Goal: Task Accomplishment & Management: Manage account settings

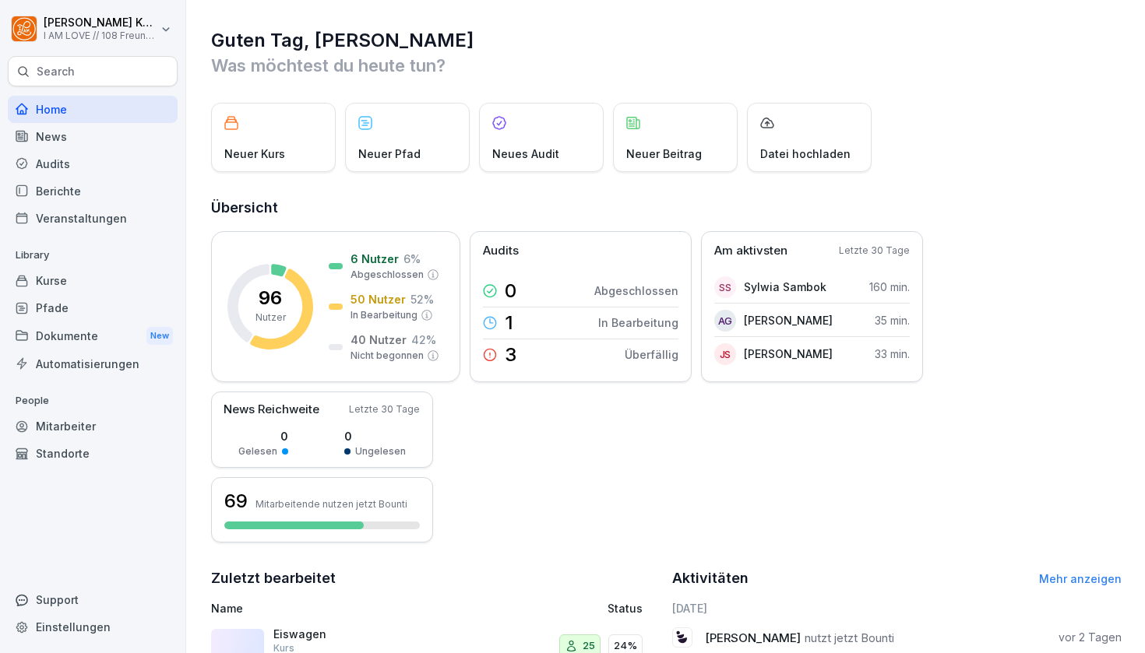
click at [57, 427] on div "Mitarbeiter" at bounding box center [93, 426] width 170 height 27
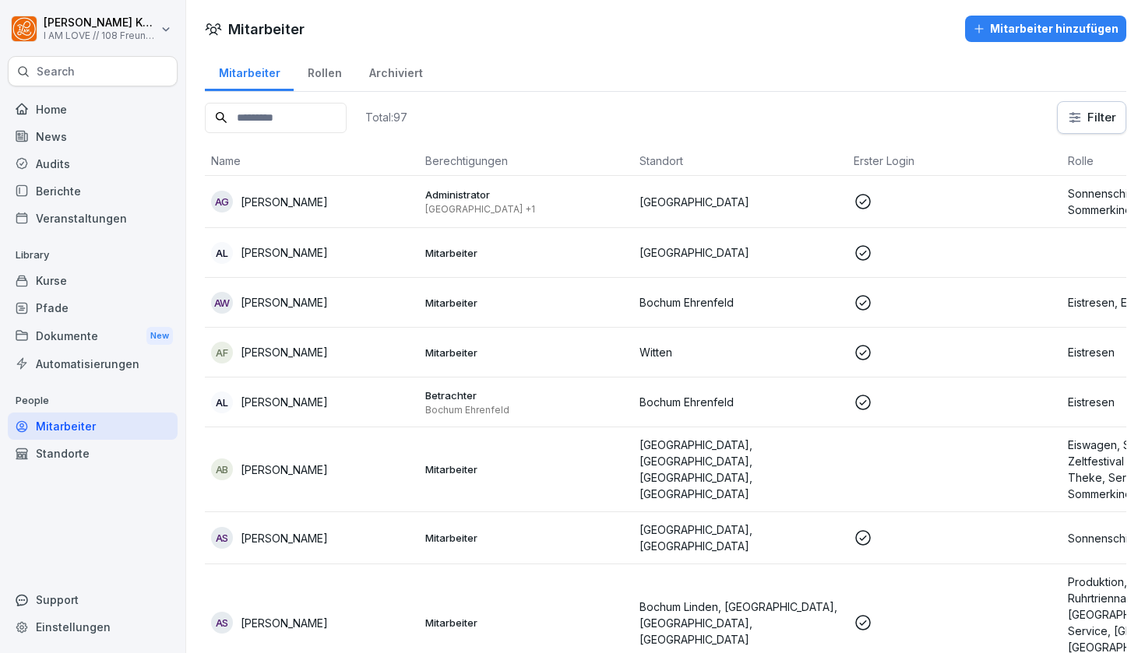
click at [1008, 24] on div "Mitarbeiter hinzufügen" at bounding box center [1046, 28] width 146 height 17
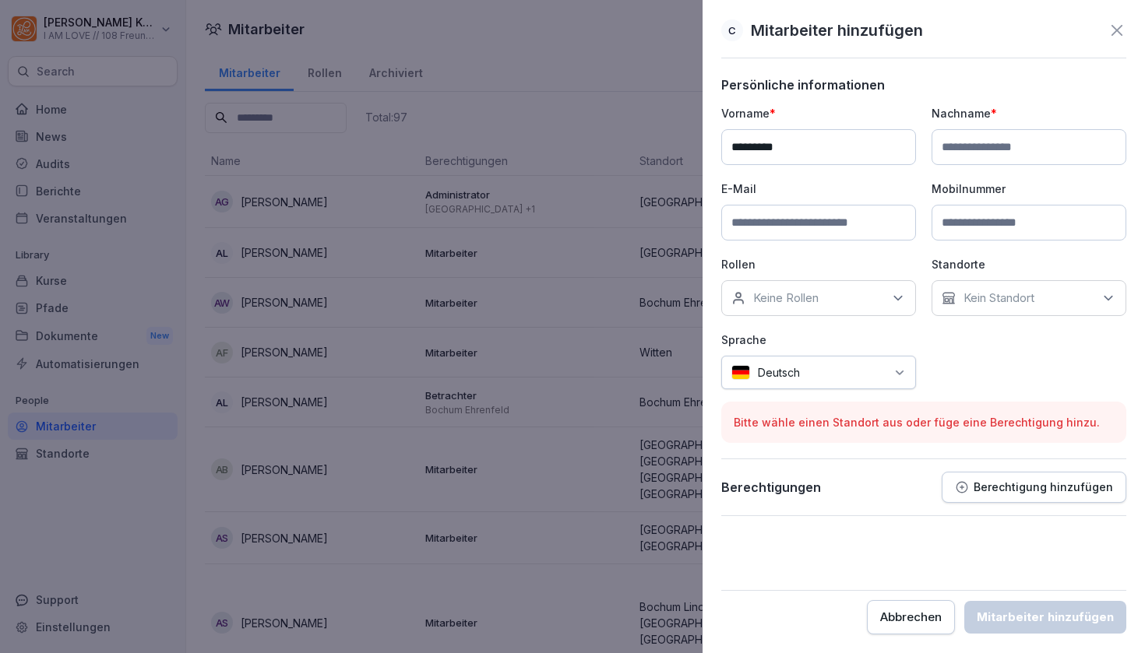
type input "*********"
type input "*****"
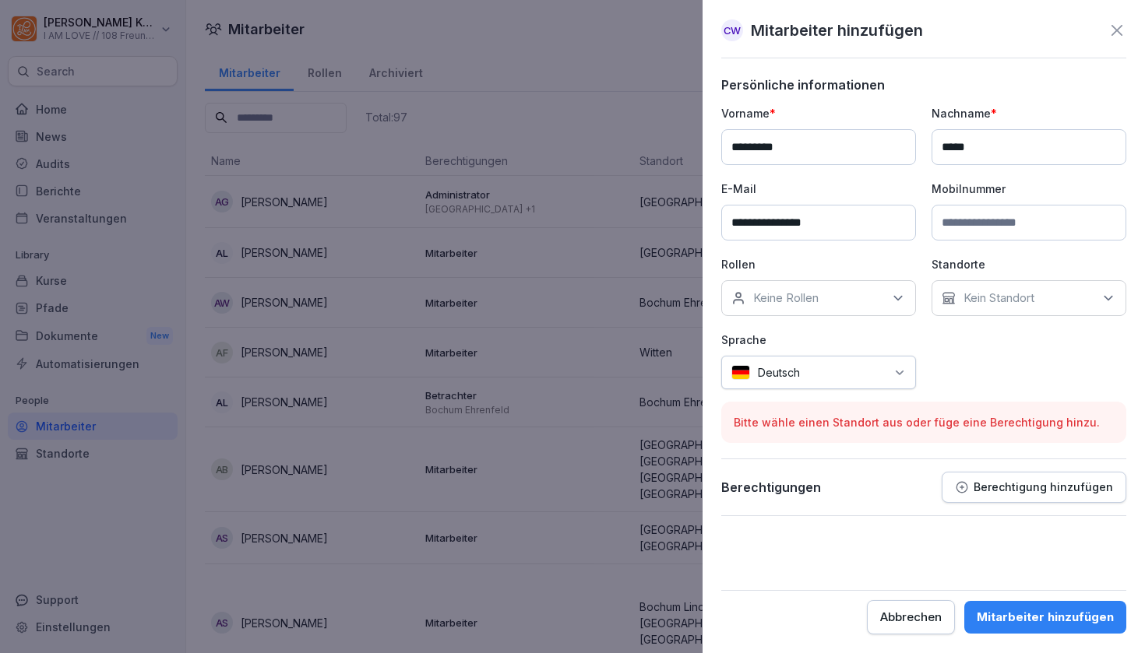
type input "**********"
click at [888, 303] on div "Keine Rollen" at bounding box center [818, 298] width 195 height 36
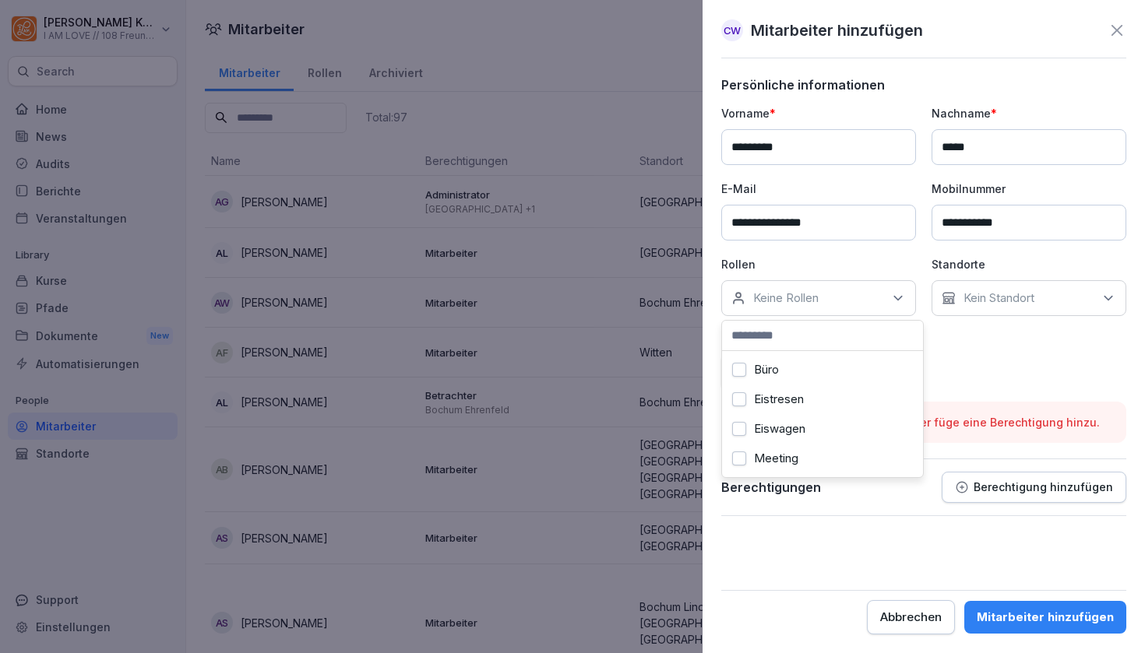
click at [805, 428] on label "Eiswagen" at bounding box center [779, 429] width 51 height 14
click at [1112, 299] on icon at bounding box center [1109, 299] width 16 height 16
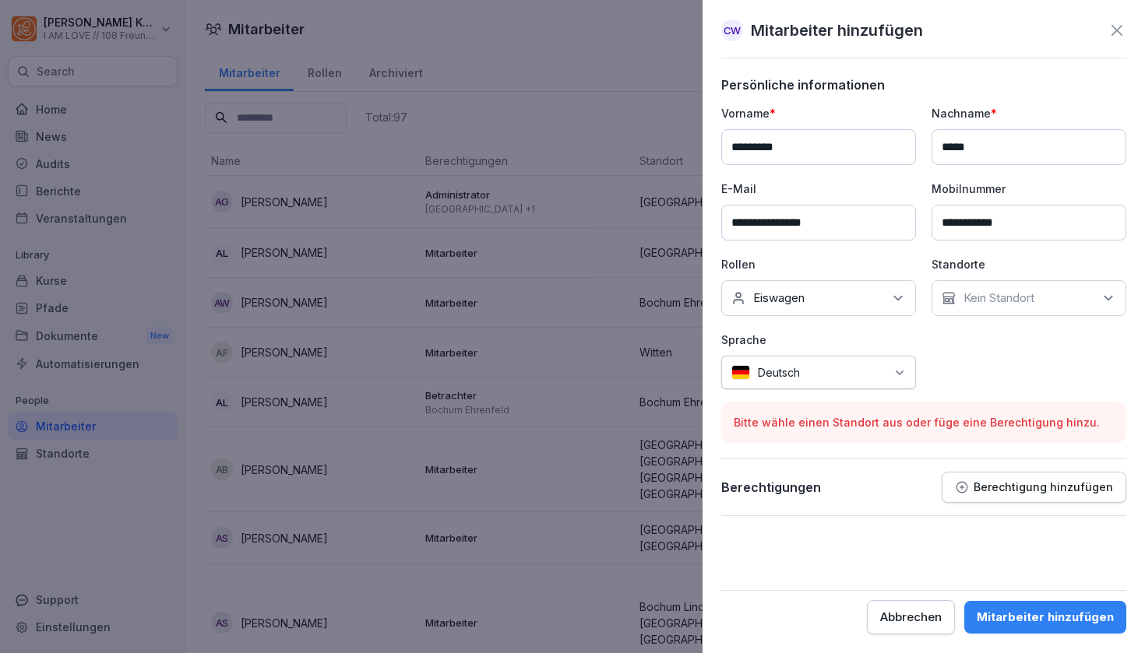
click at [1081, 263] on p "Standorte" at bounding box center [1029, 264] width 195 height 16
click at [1050, 479] on button "Berechtigung hinzufügen" at bounding box center [1034, 487] width 185 height 31
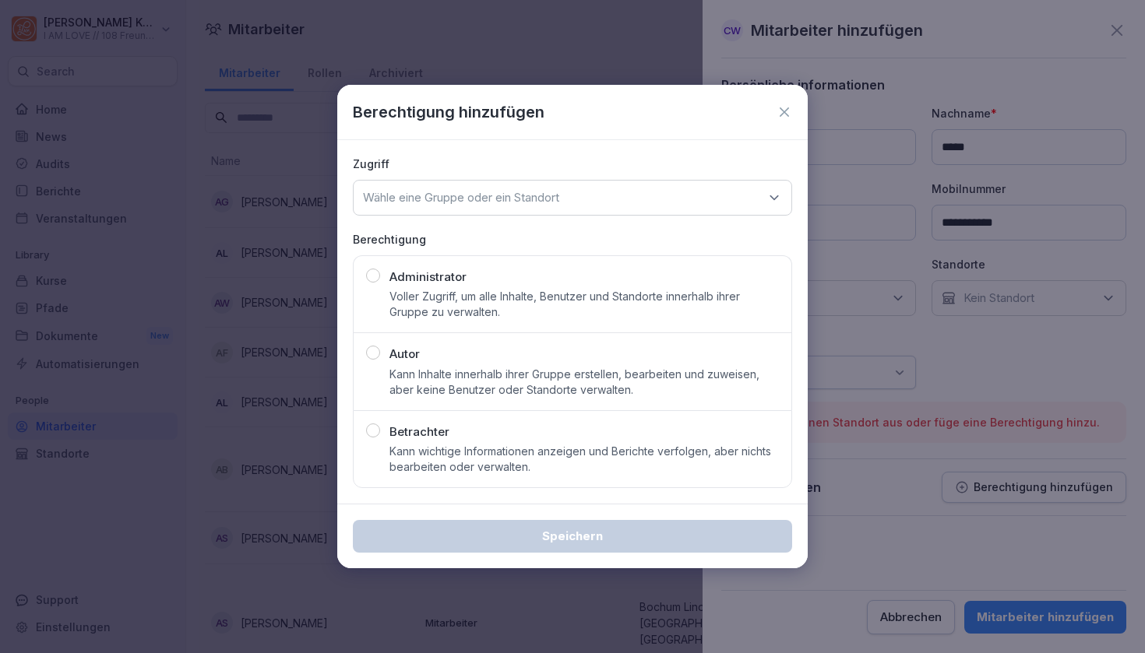
click at [667, 205] on div "Wähle eine Gruppe oder ein Standort" at bounding box center [572, 198] width 439 height 36
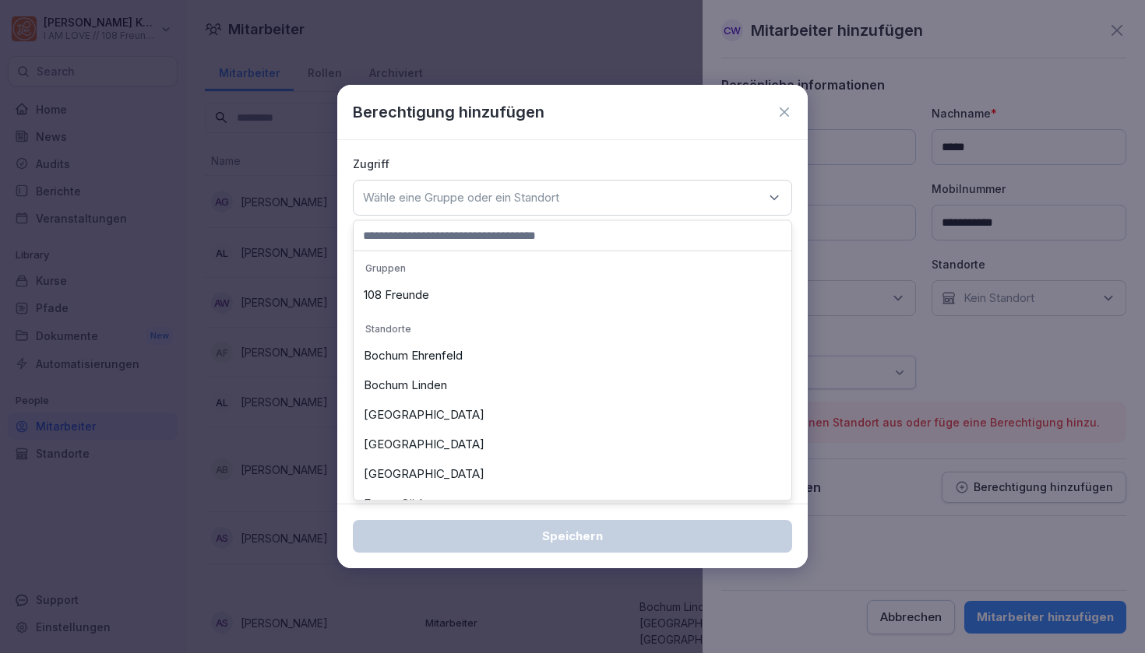
click at [556, 285] on div "108 Freunde" at bounding box center [573, 295] width 430 height 30
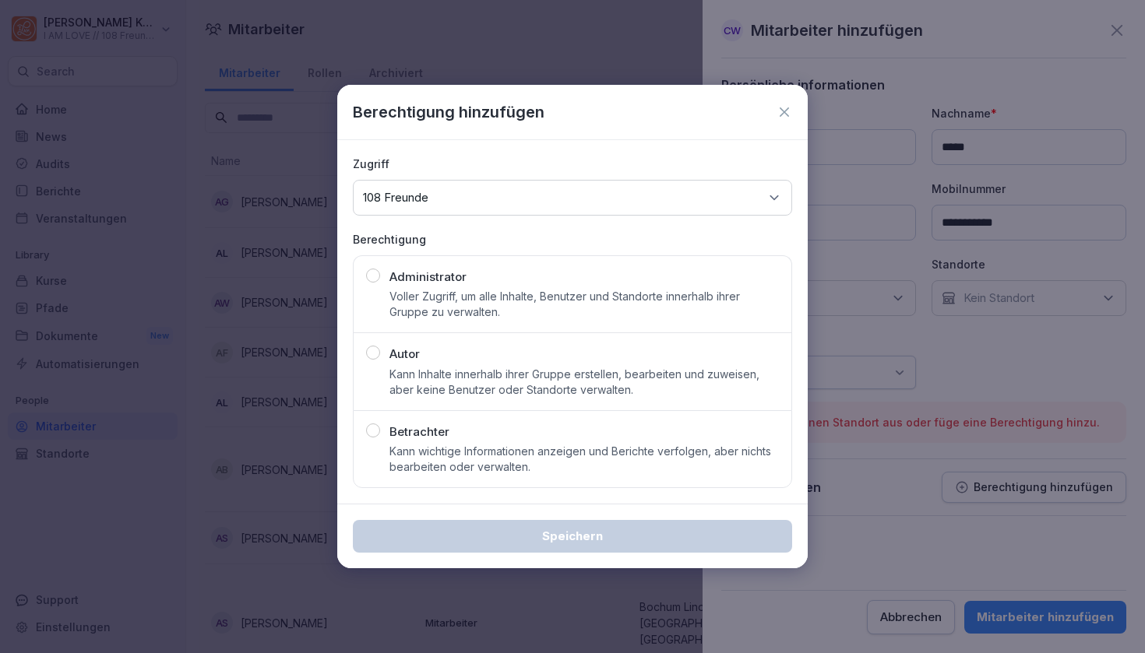
click at [379, 431] on div "button" at bounding box center [373, 431] width 14 height 14
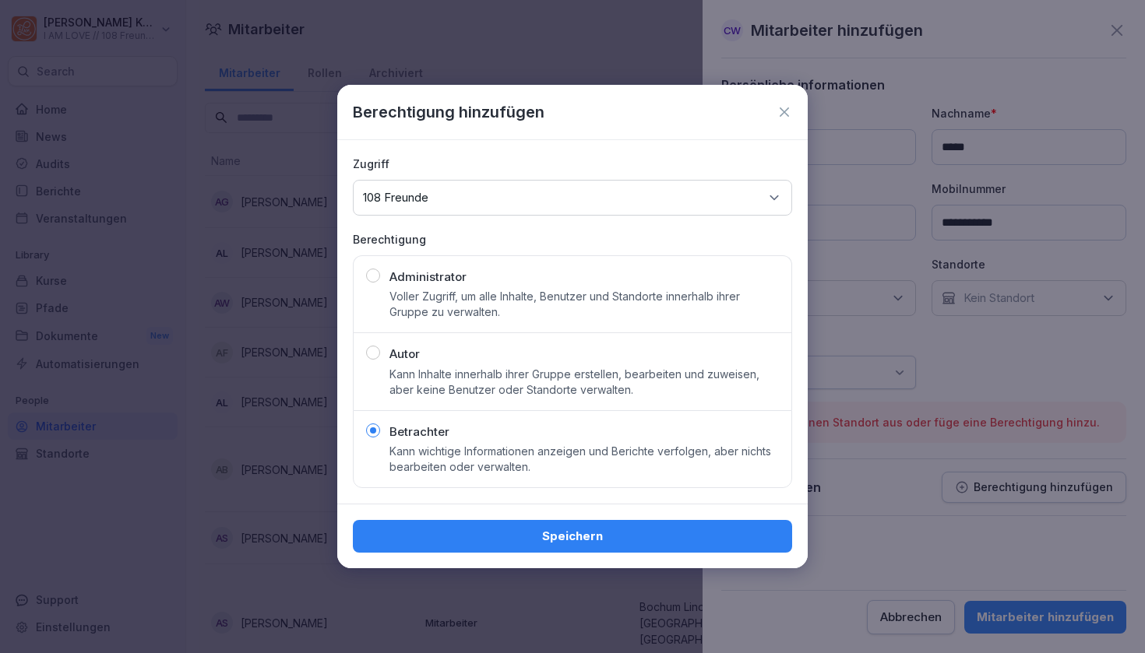
click at [465, 536] on div "Speichern" at bounding box center [572, 536] width 414 height 17
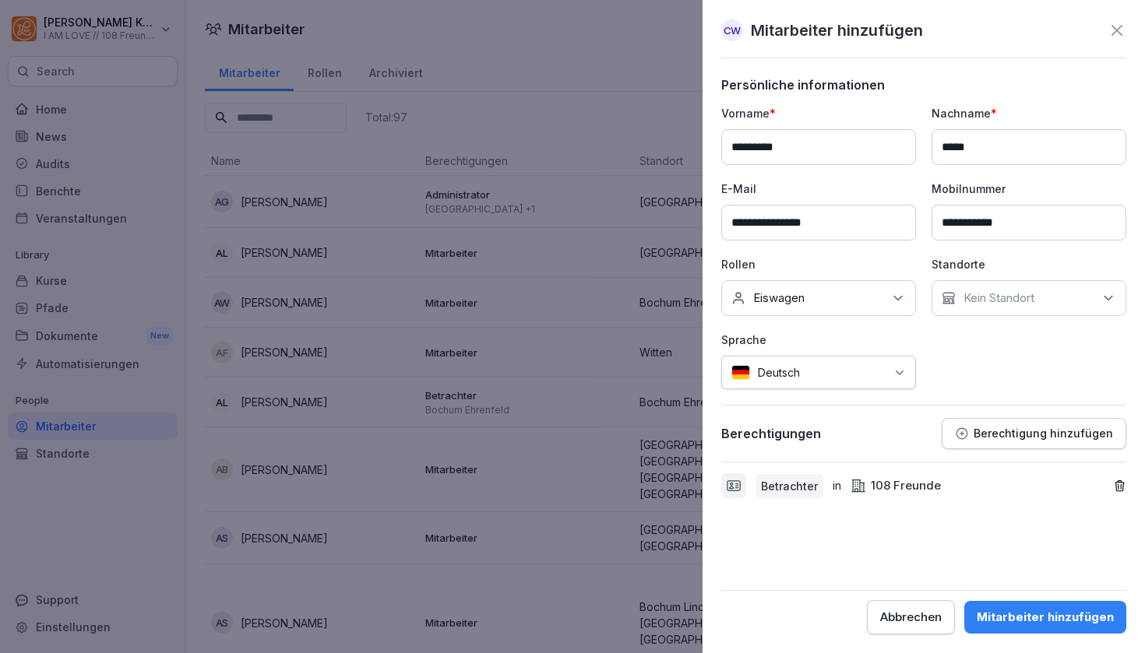
click at [1039, 604] on button "Mitarbeiter hinzufügen" at bounding box center [1045, 617] width 162 height 33
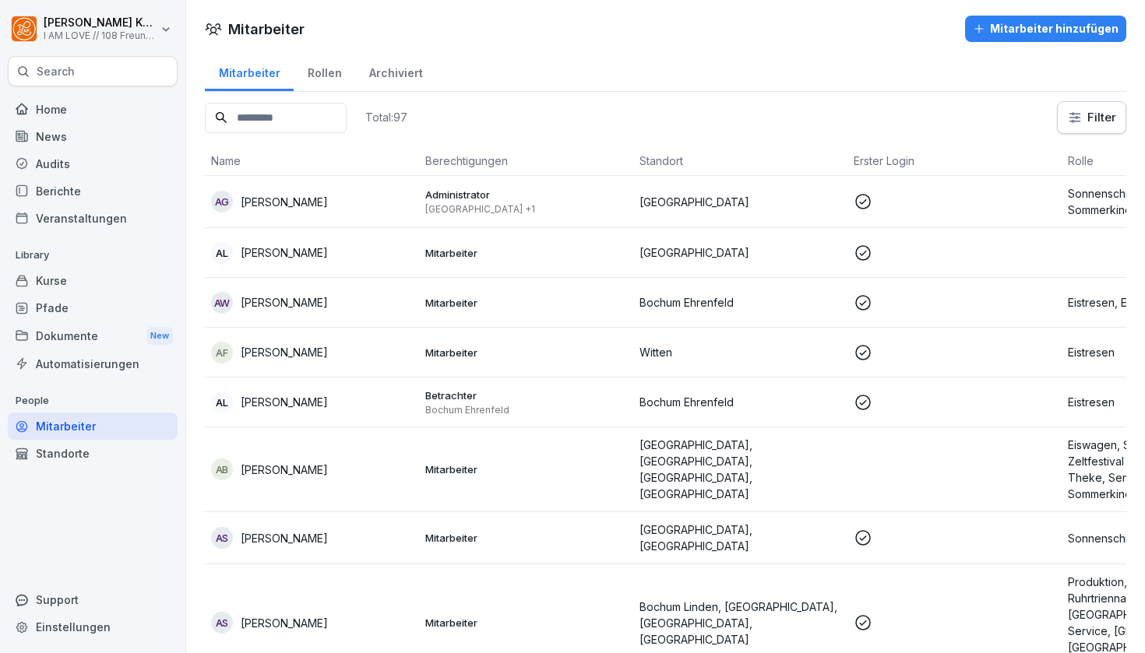
click at [50, 101] on div "Home" at bounding box center [93, 109] width 170 height 27
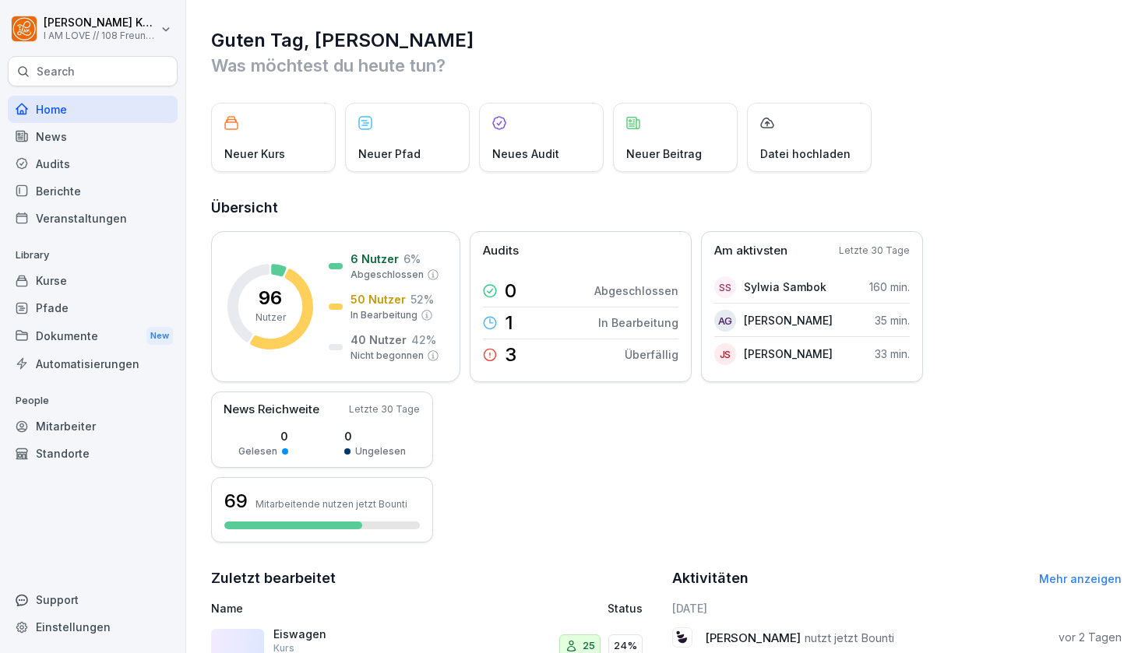
click at [76, 315] on div "Pfade" at bounding box center [93, 307] width 170 height 27
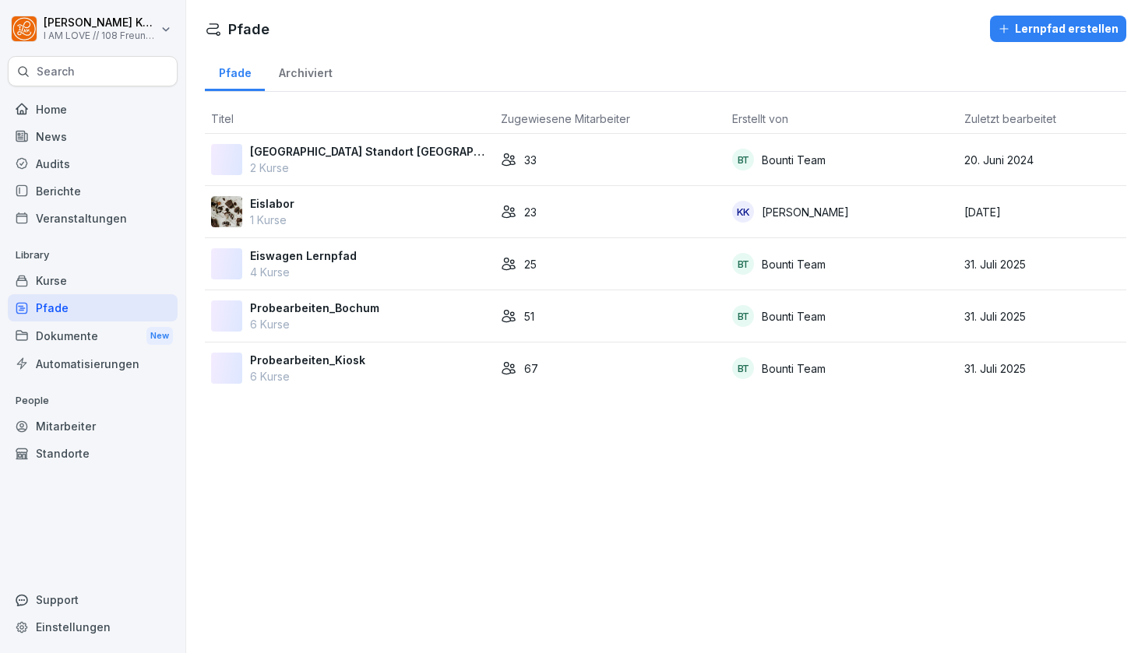
click at [309, 262] on p "Eiswagen Lernpfad" at bounding box center [303, 256] width 107 height 16
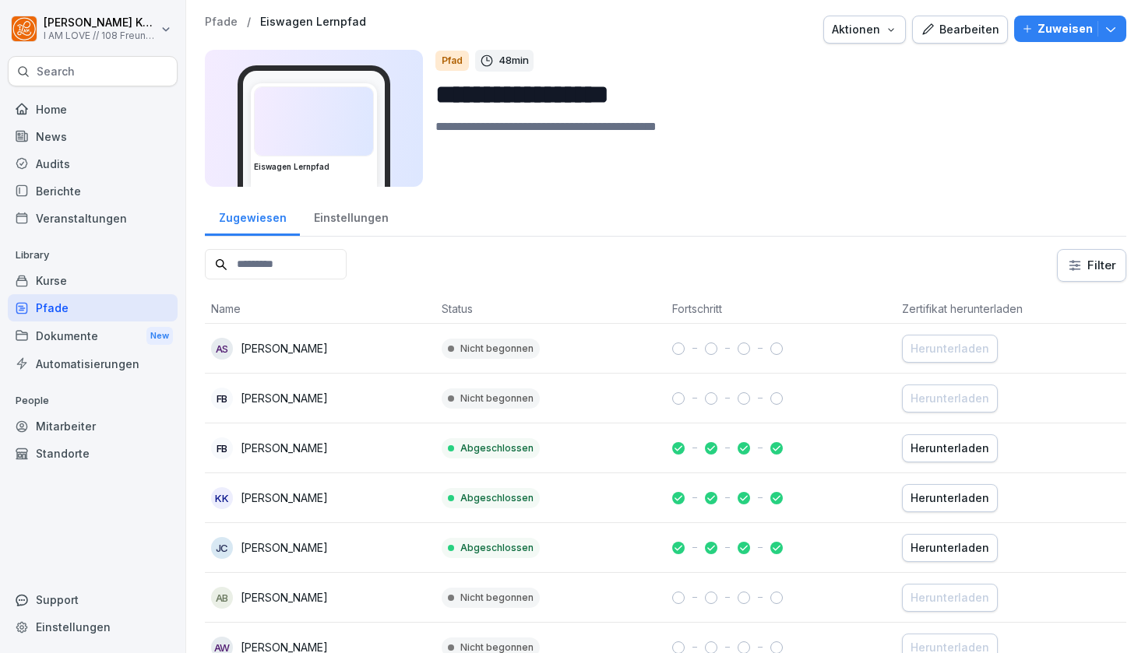
click at [993, 25] on div "Bearbeiten" at bounding box center [960, 29] width 79 height 17
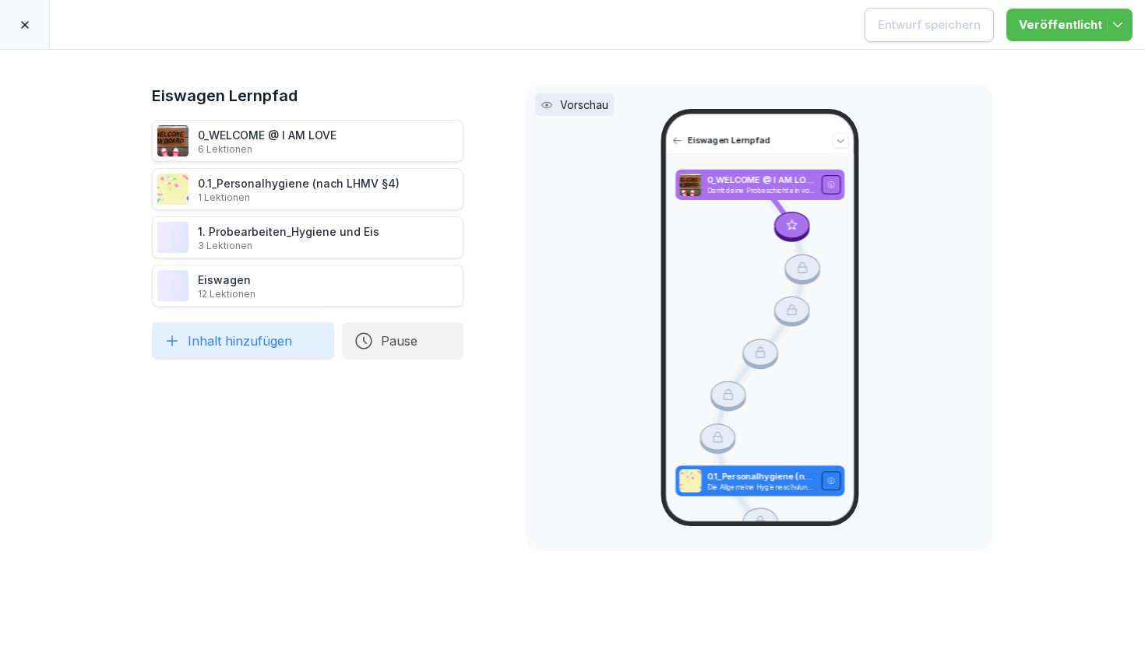
click at [565, 104] on p "Vorschau" at bounding box center [584, 105] width 48 height 16
click at [966, 92] on div "Vorschau Eiswagen Lernpfad 0_WELCOME @ I AM LOVE Damit deine Probeschicht ein v…" at bounding box center [759, 317] width 467 height 467
click at [26, 25] on icon at bounding box center [25, 25] width 12 height 12
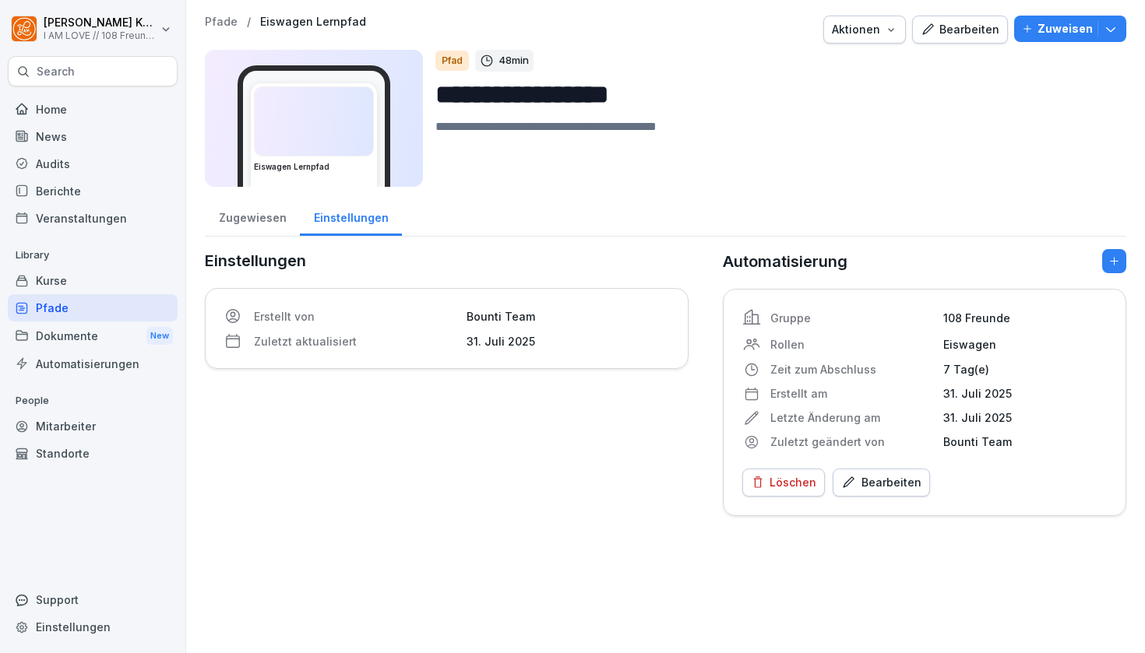
click at [870, 475] on div "Bearbeiten" at bounding box center [881, 482] width 80 height 17
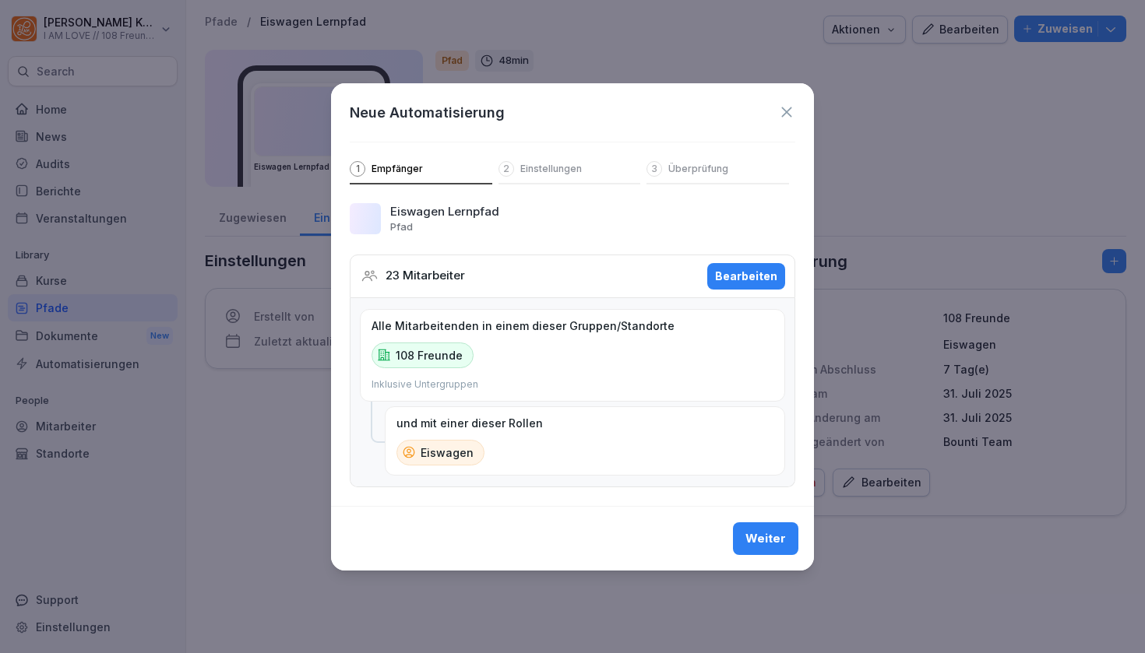
click at [425, 358] on p "108 Freunde" at bounding box center [429, 355] width 67 height 16
click at [741, 276] on div "Bearbeiten" at bounding box center [746, 276] width 62 height 17
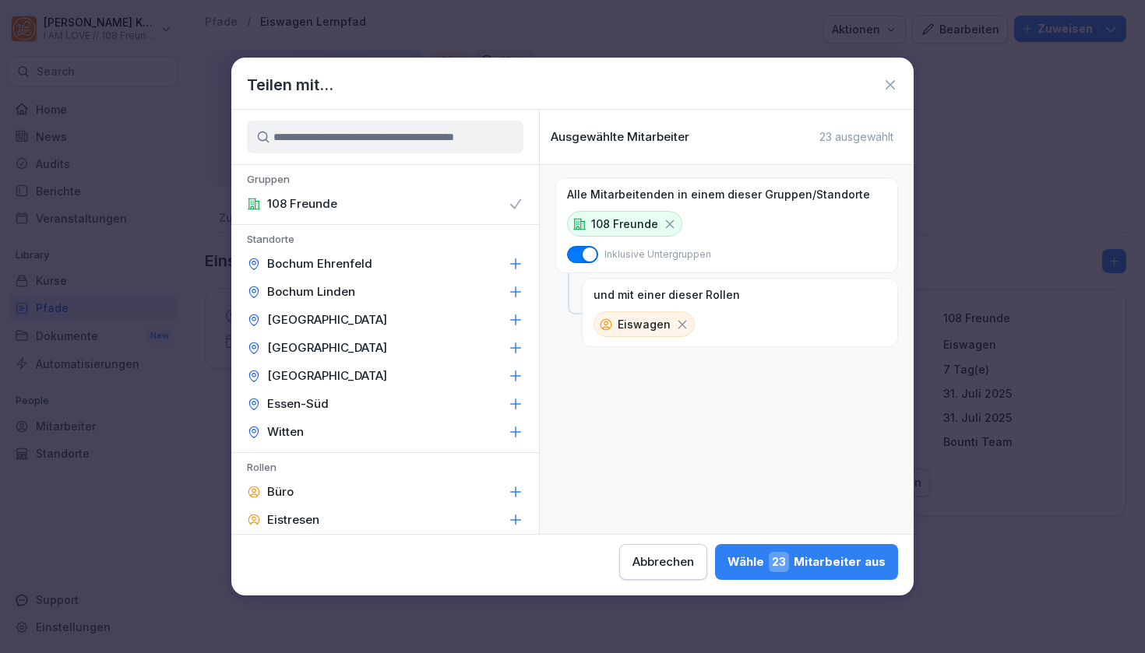
click at [891, 83] on icon at bounding box center [890, 85] width 16 height 16
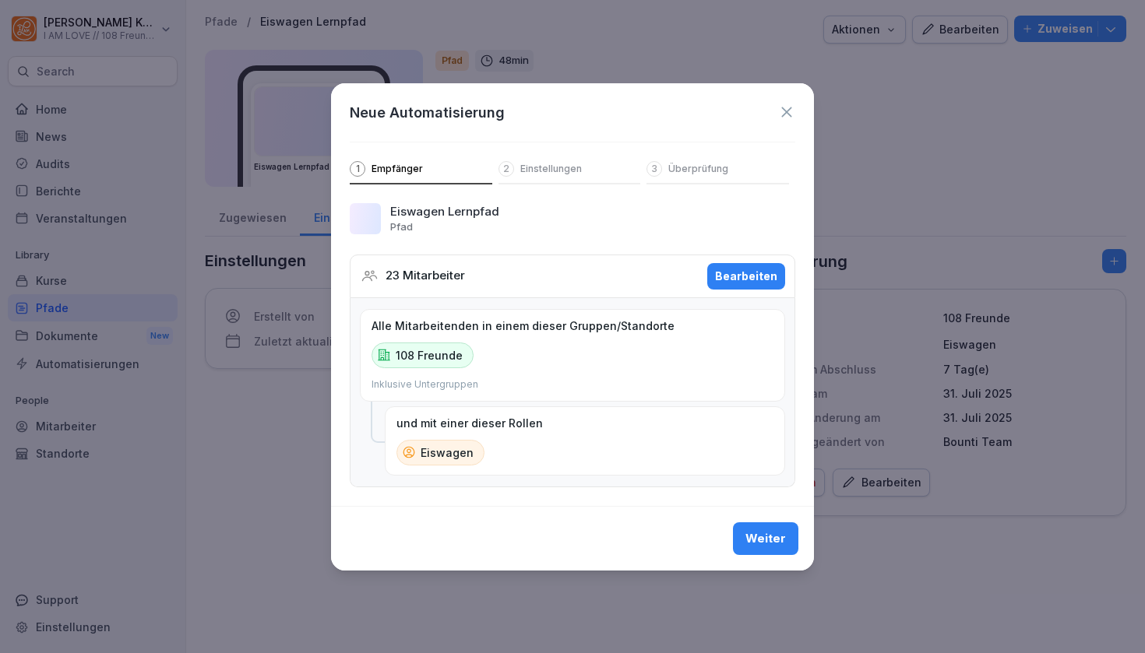
click at [785, 109] on icon at bounding box center [786, 112] width 17 height 17
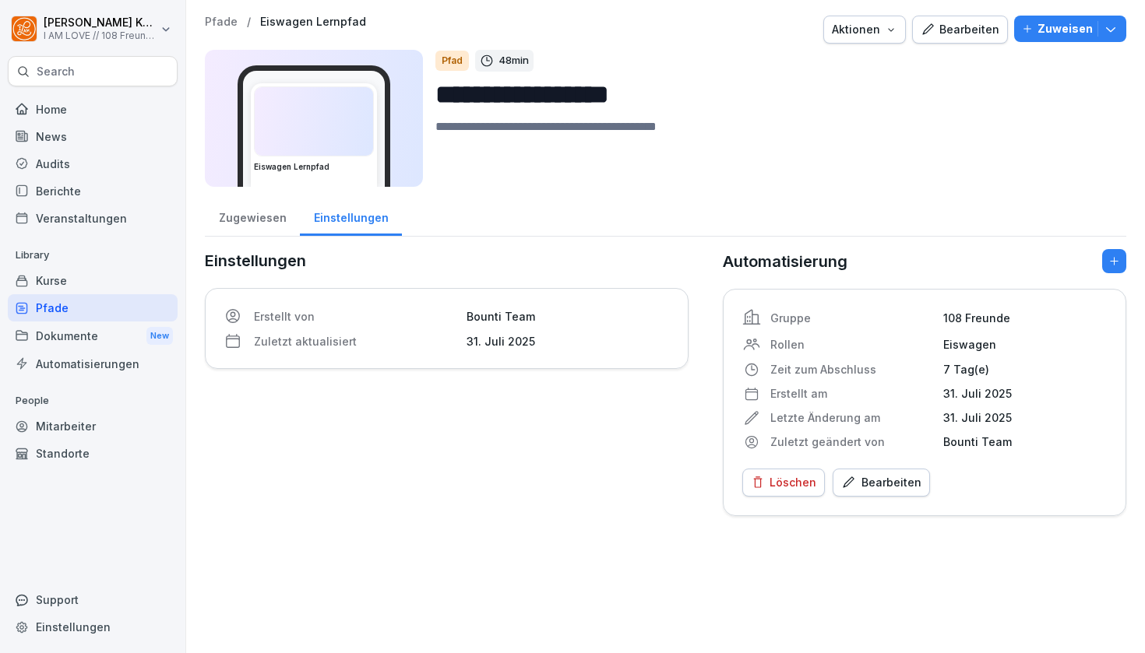
click at [72, 422] on div "Mitarbeiter" at bounding box center [93, 426] width 170 height 27
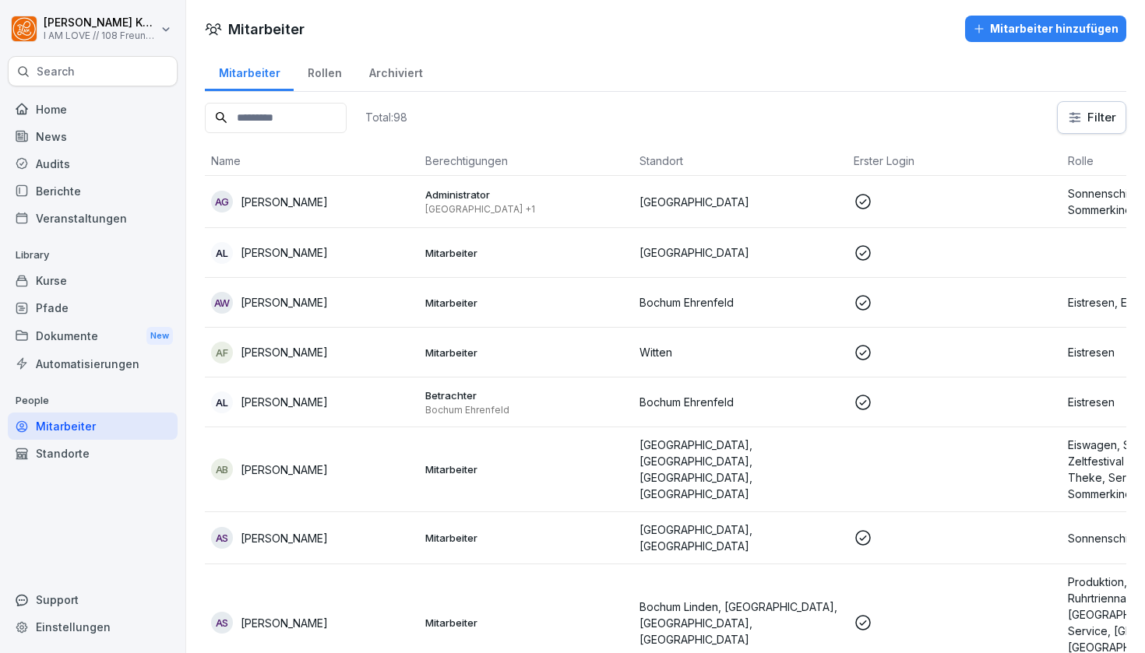
click at [347, 125] on input at bounding box center [276, 118] width 142 height 30
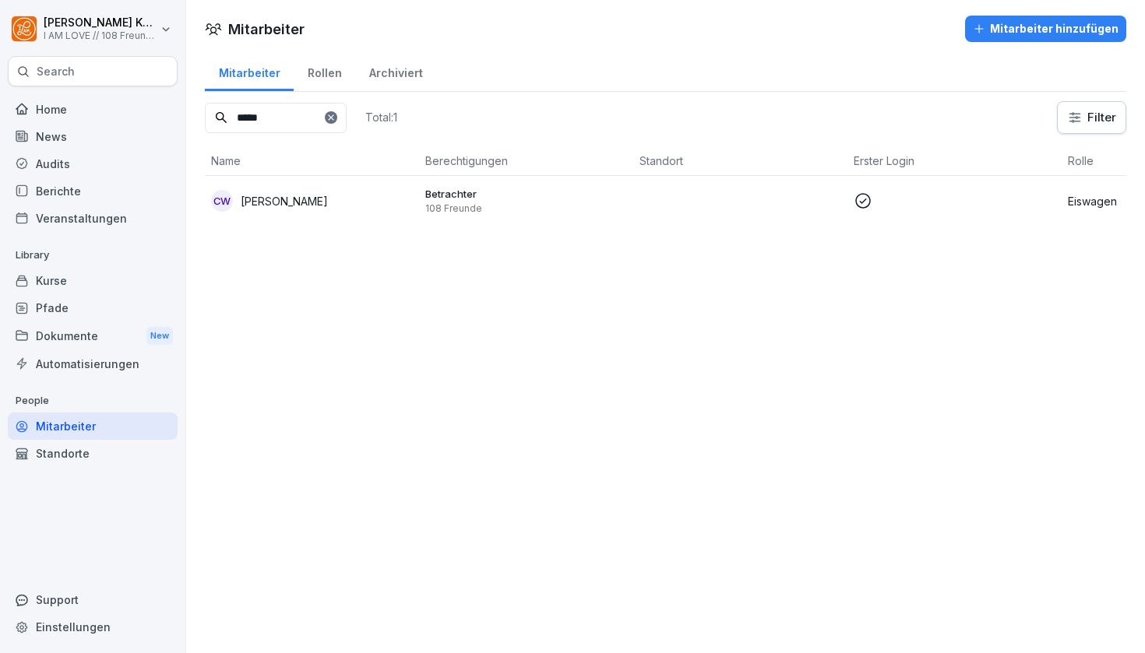
type input "*****"
click at [457, 208] on p "108 Freunde" at bounding box center [526, 209] width 202 height 12
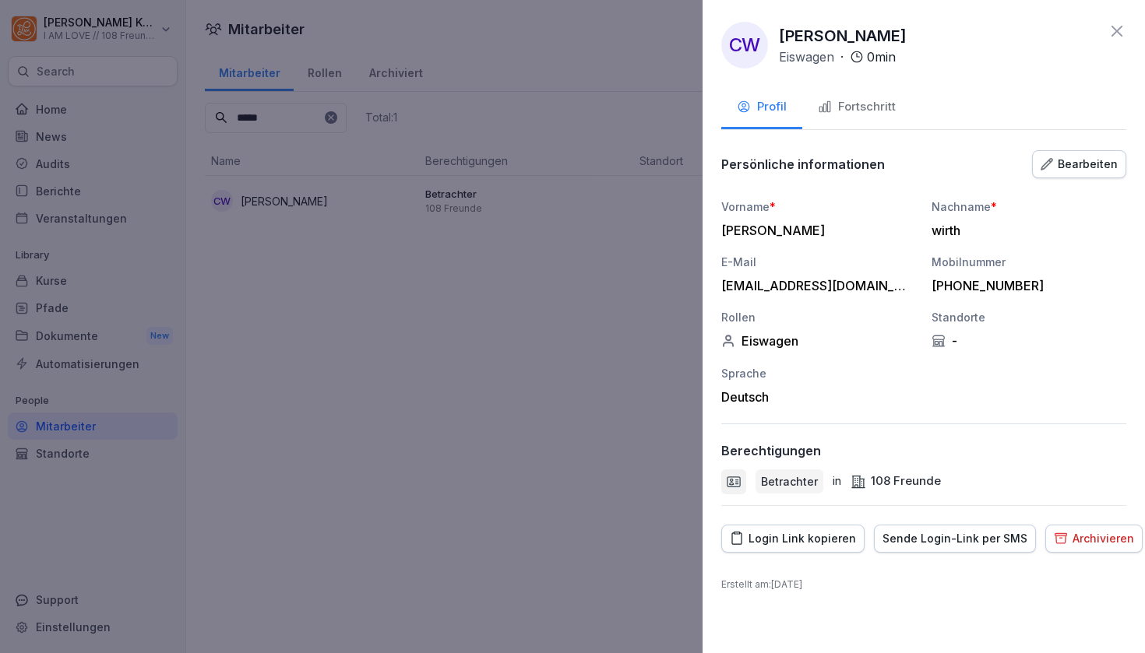
click at [1095, 157] on div "Bearbeiten" at bounding box center [1079, 164] width 77 height 17
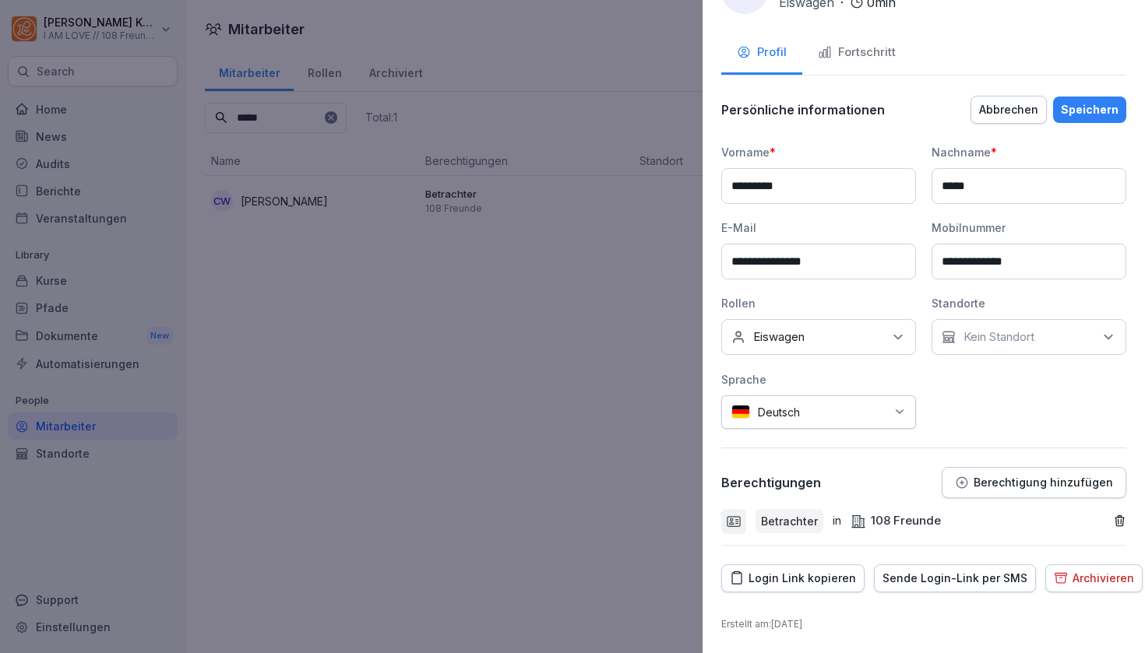
scroll to position [54, 0]
click at [910, 516] on div "108 Freunde" at bounding box center [896, 522] width 90 height 18
click at [1119, 521] on icon "button" at bounding box center [1119, 522] width 13 height 13
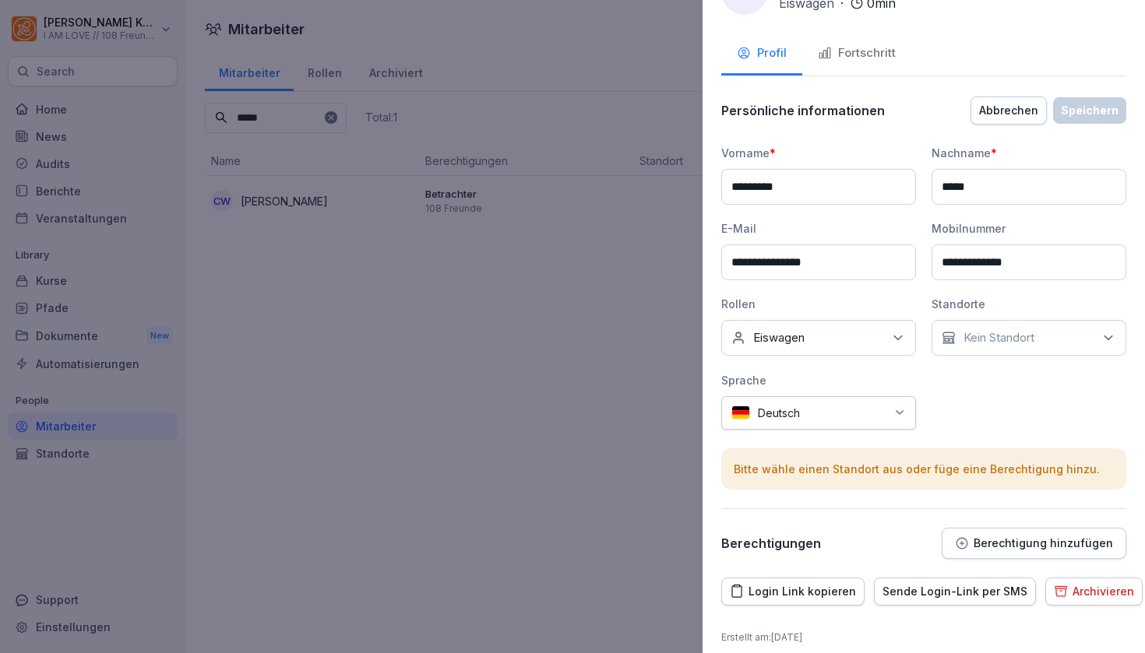
click at [1097, 346] on div "Kein Standort" at bounding box center [1029, 338] width 195 height 36
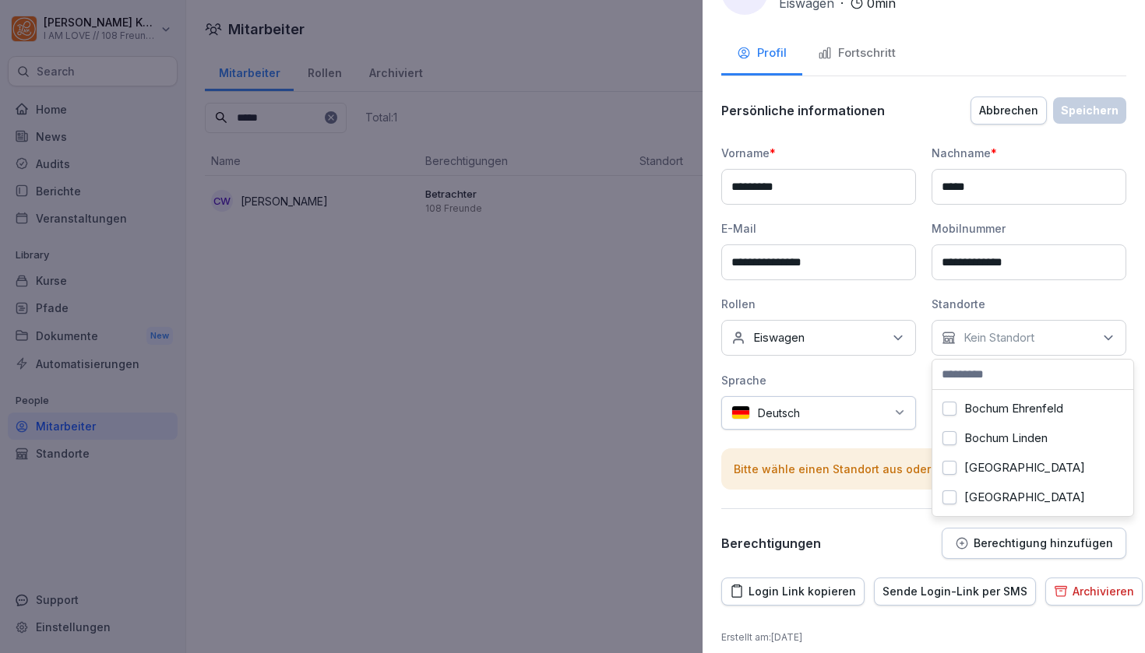
scroll to position [-1, 0]
click at [1038, 410] on label "Bochum Ehrenfeld" at bounding box center [1013, 409] width 99 height 14
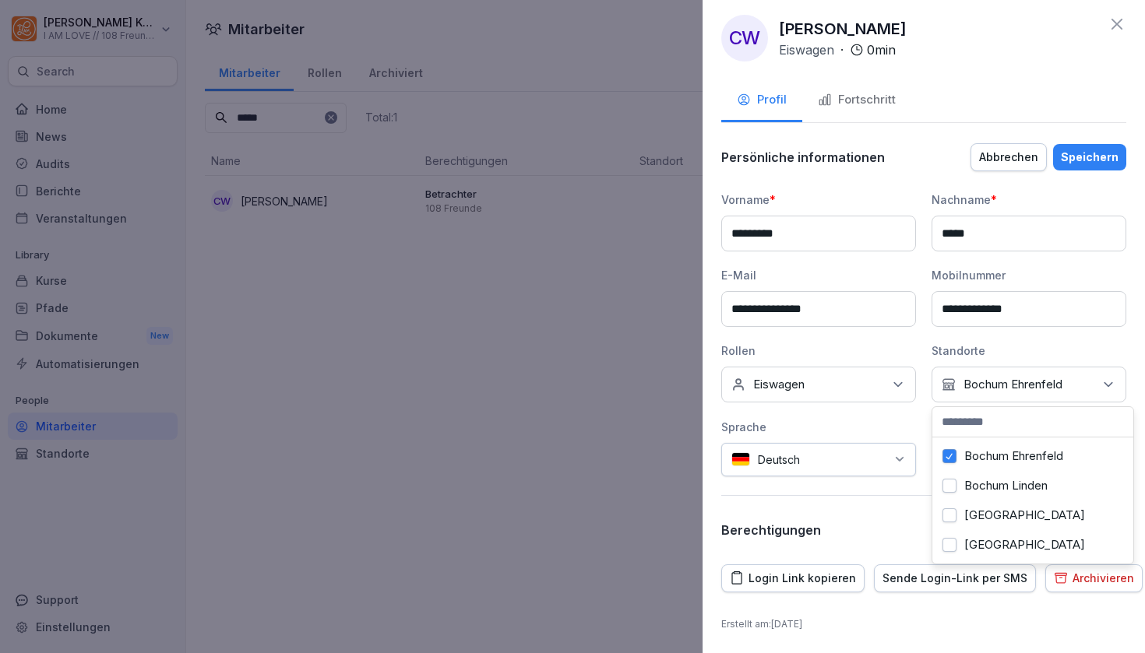
scroll to position [6, 0]
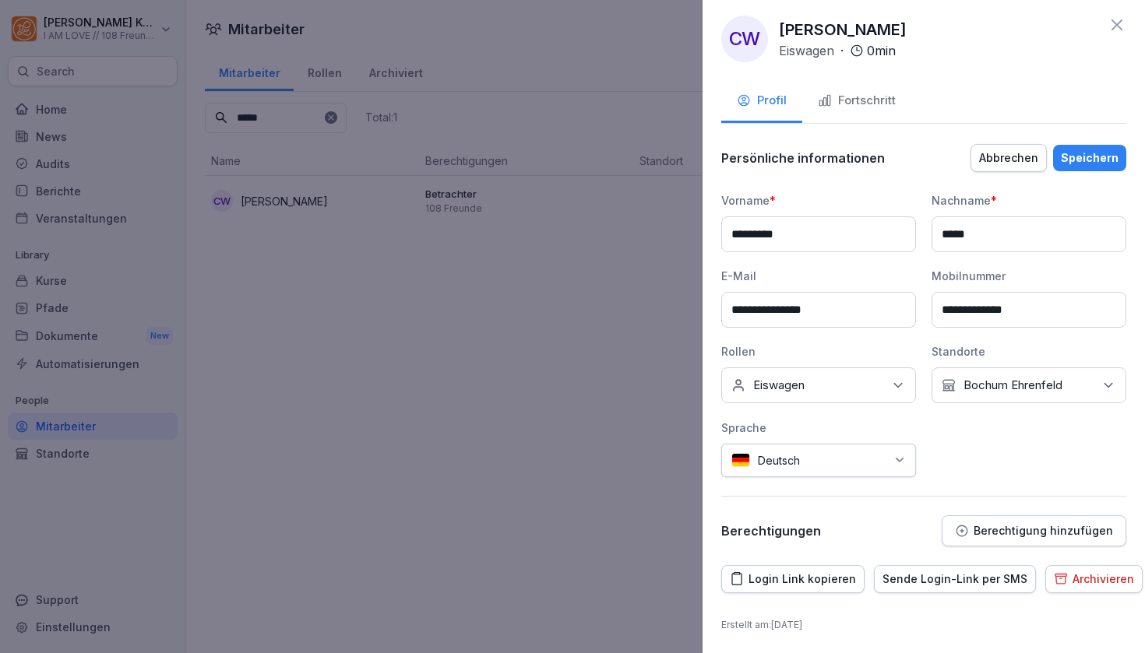
click at [925, 341] on div "**********" at bounding box center [923, 334] width 405 height 285
click at [1018, 530] on p "Berechtigung hinzufügen" at bounding box center [1043, 531] width 139 height 12
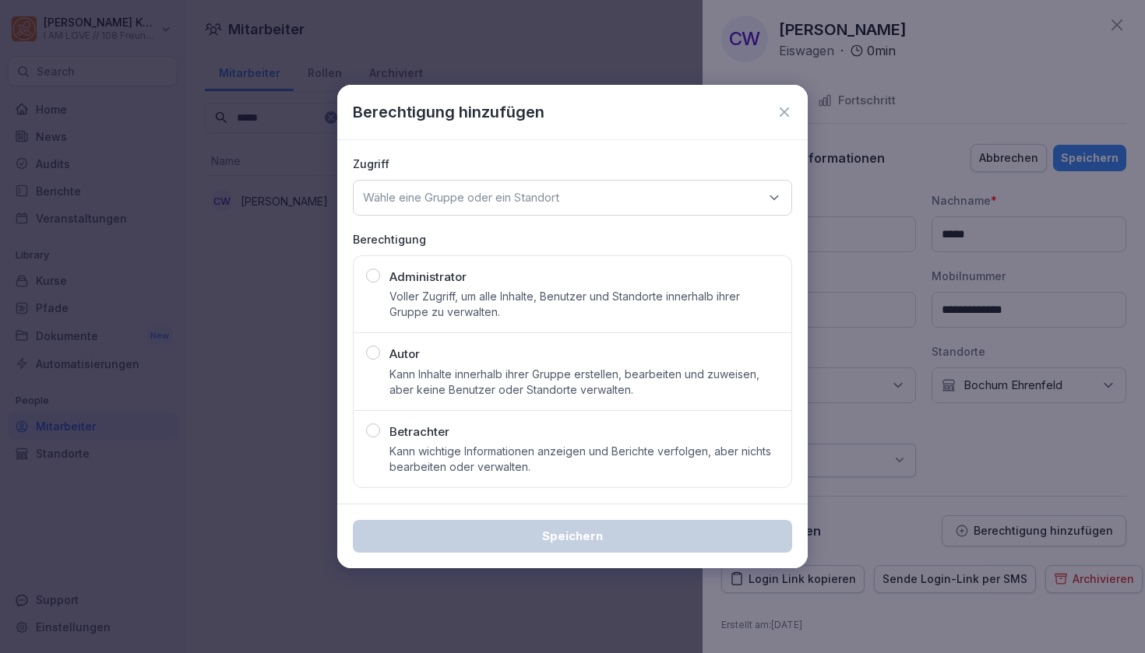
click at [772, 197] on icon at bounding box center [774, 197] width 8 height 4
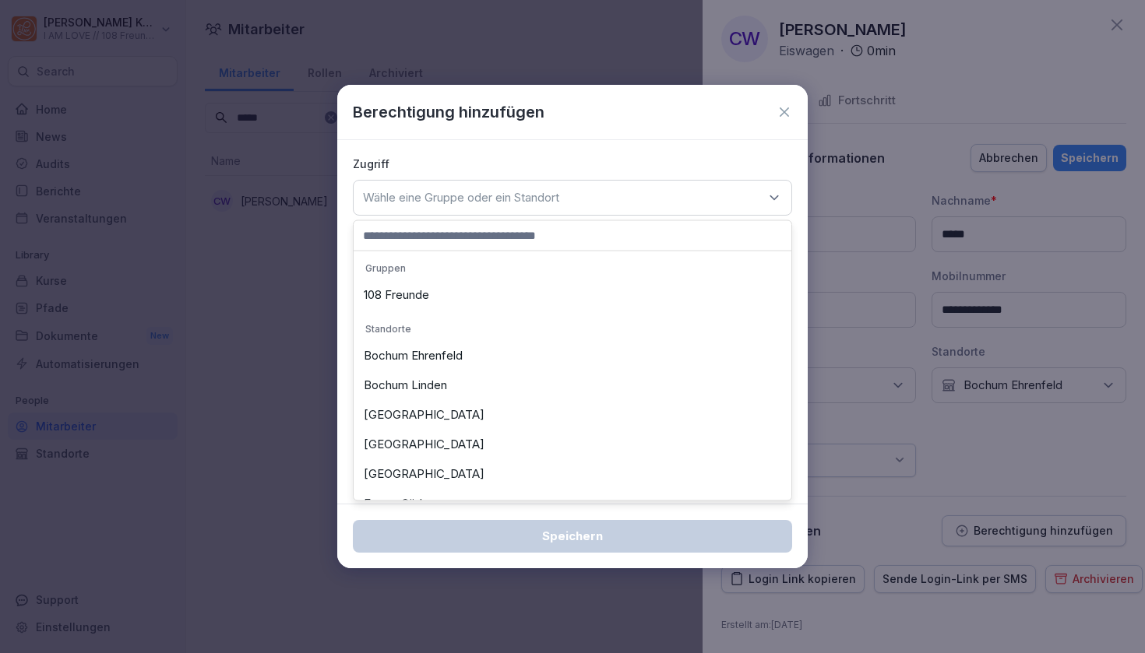
scroll to position [0, 0]
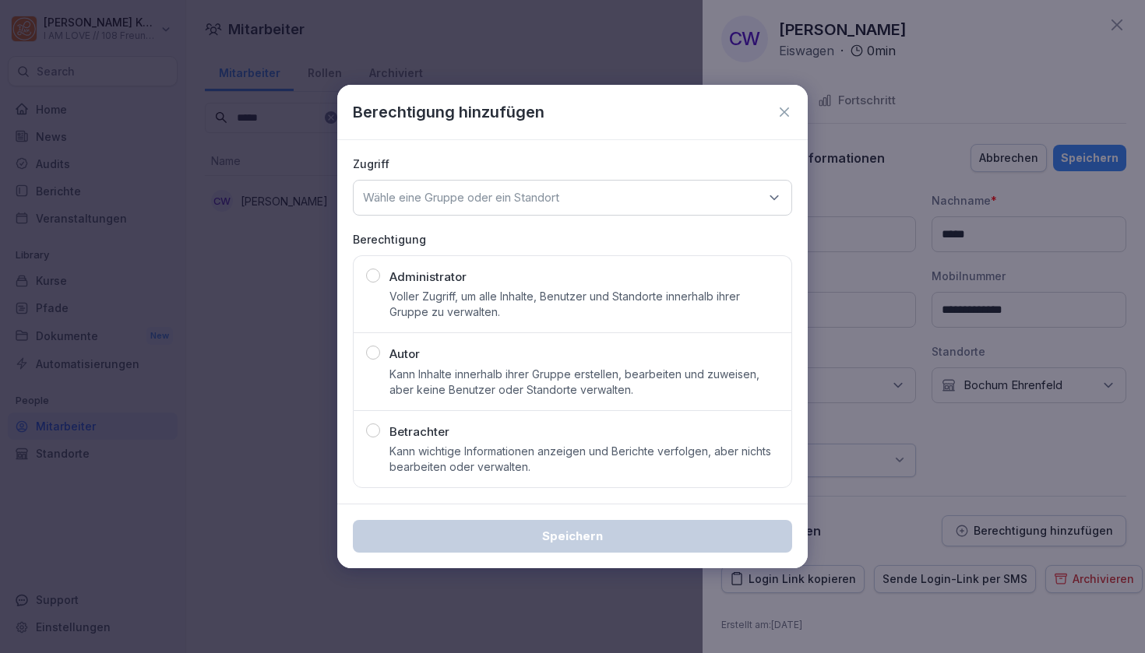
click at [781, 111] on icon at bounding box center [785, 112] width 16 height 16
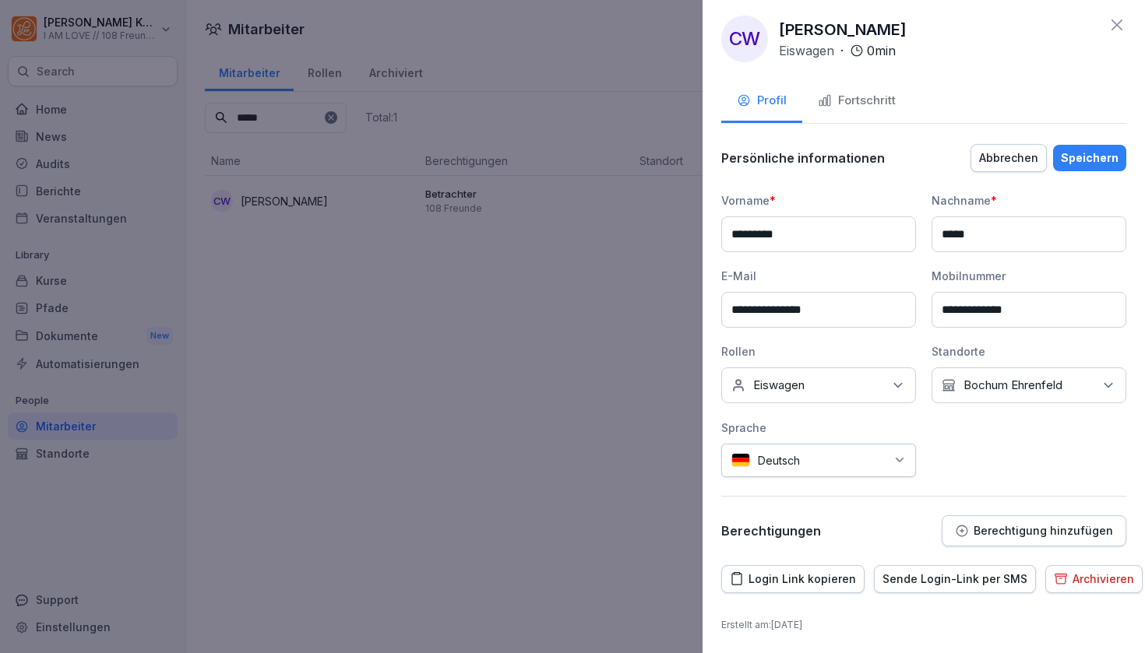
click at [1088, 167] on button "Speichern" at bounding box center [1089, 158] width 73 height 26
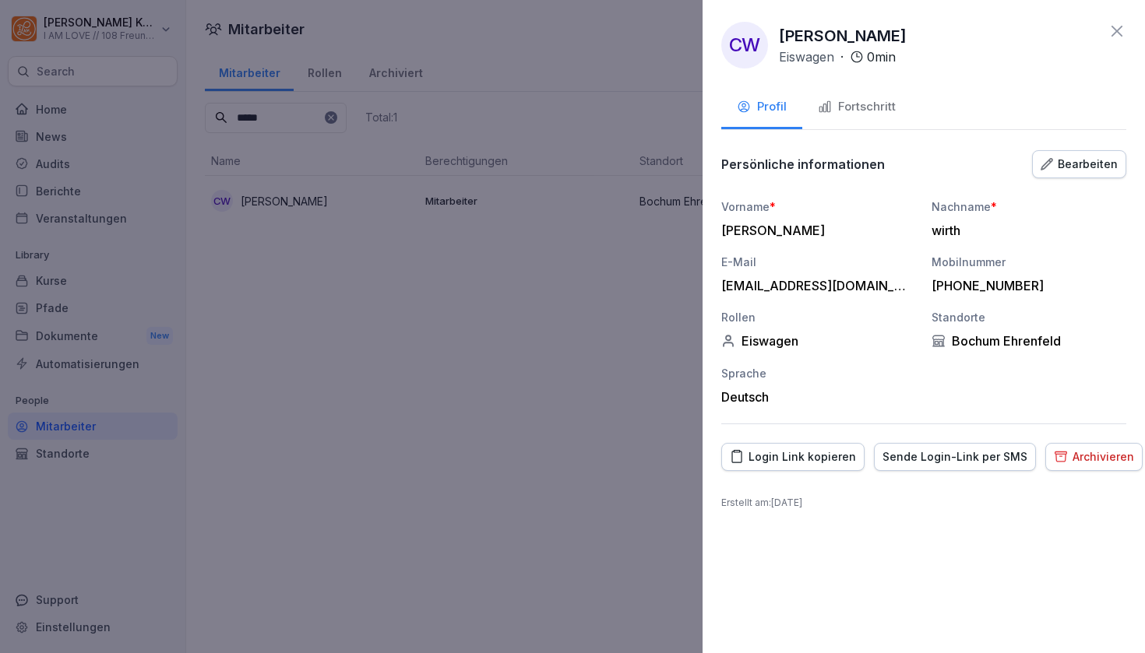
click at [1119, 26] on icon at bounding box center [1117, 31] width 19 height 19
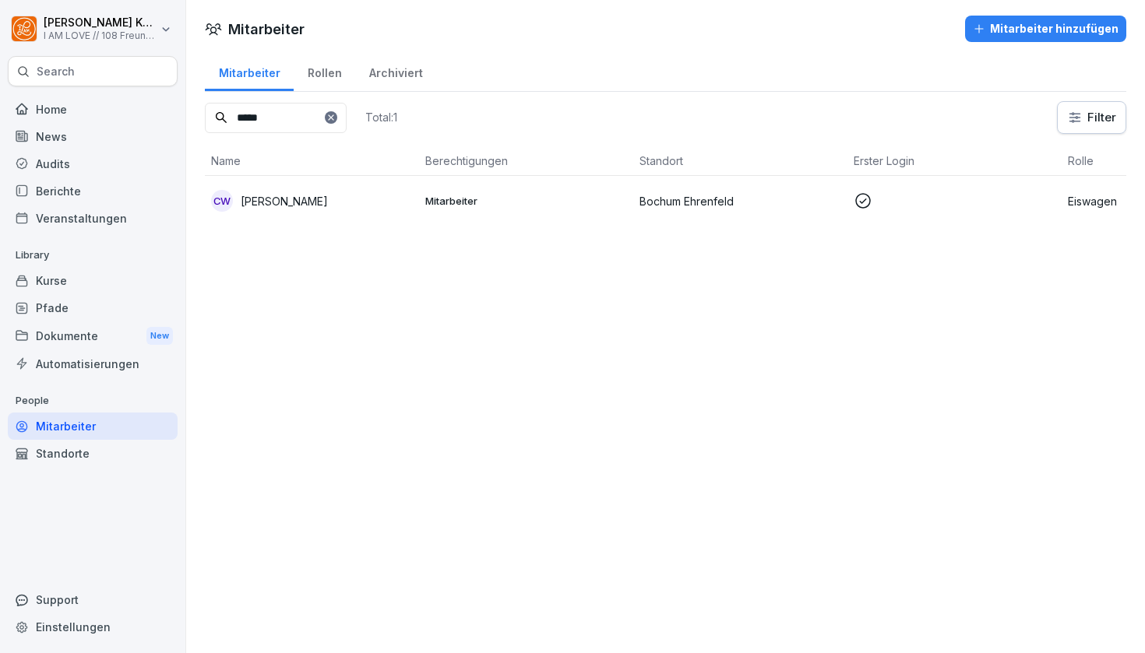
click at [87, 106] on div "Home" at bounding box center [93, 109] width 170 height 27
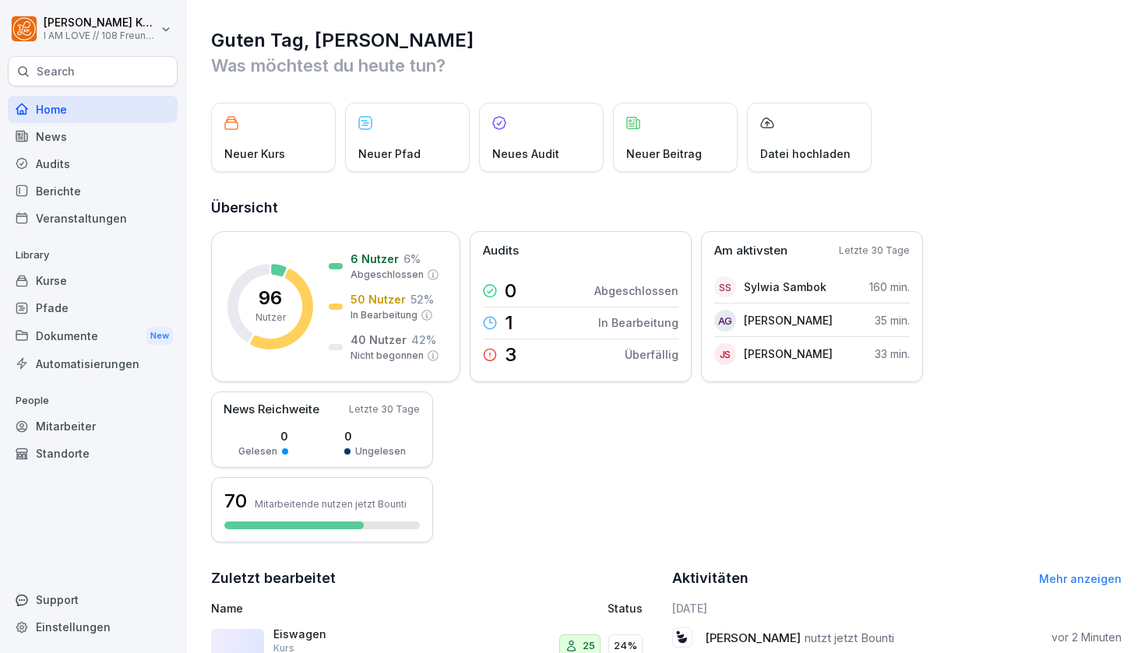
click at [69, 111] on div "Home" at bounding box center [93, 109] width 170 height 27
click at [68, 421] on div "Mitarbeiter" at bounding box center [93, 426] width 170 height 27
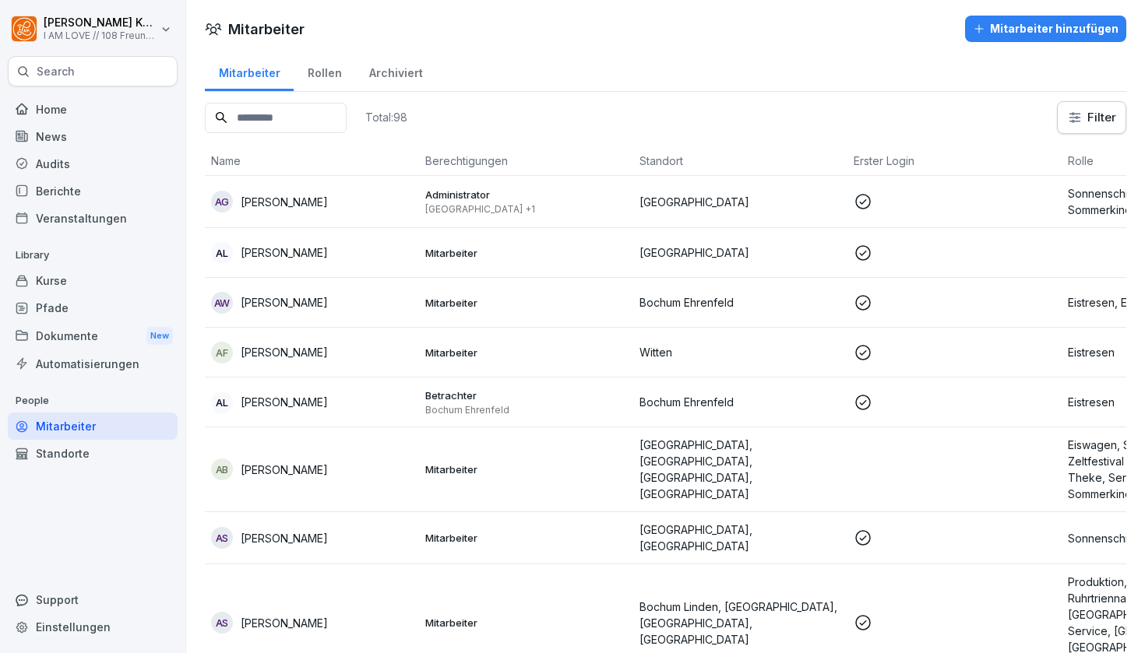
click at [308, 119] on input at bounding box center [276, 118] width 142 height 30
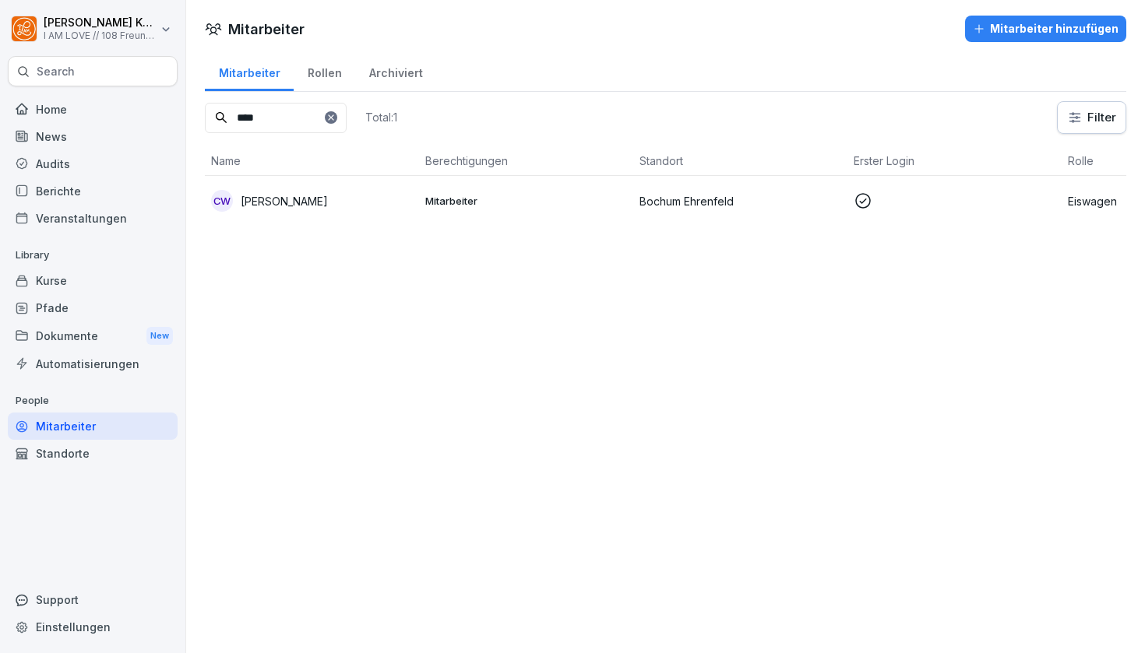
type input "****"
click at [332, 170] on th "Name" at bounding box center [312, 161] width 214 height 30
click at [329, 198] on div "cw christoph wirth" at bounding box center [312, 201] width 202 height 22
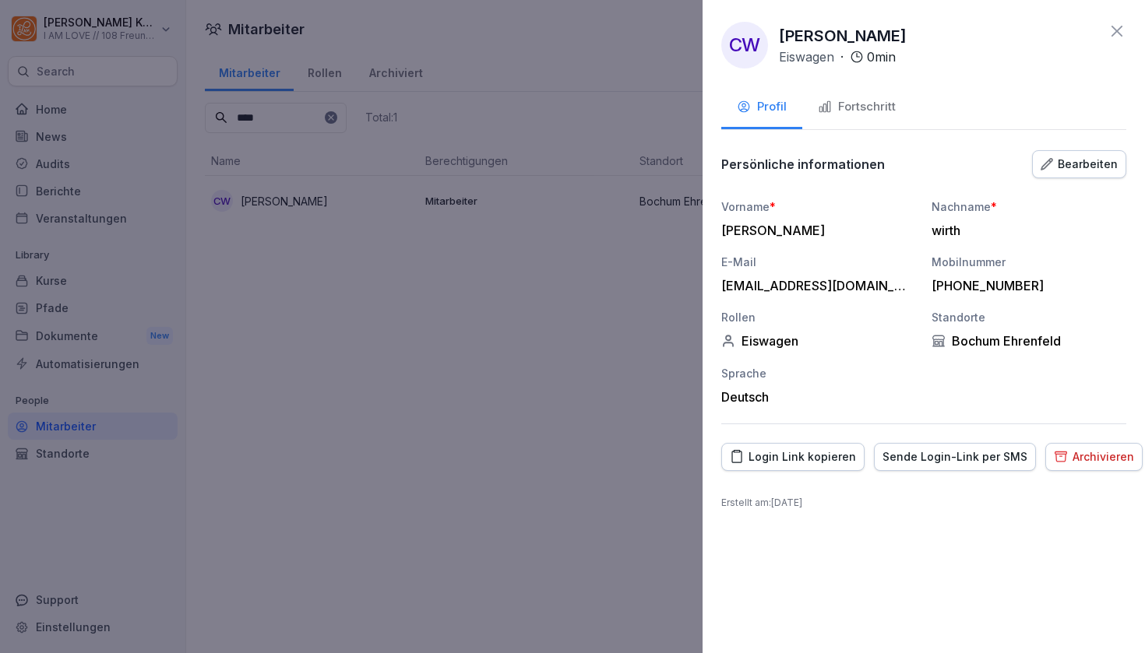
click at [892, 453] on div "Sende Login-Link per SMS" at bounding box center [954, 457] width 145 height 17
click at [867, 99] on div "Fortschritt" at bounding box center [857, 107] width 78 height 18
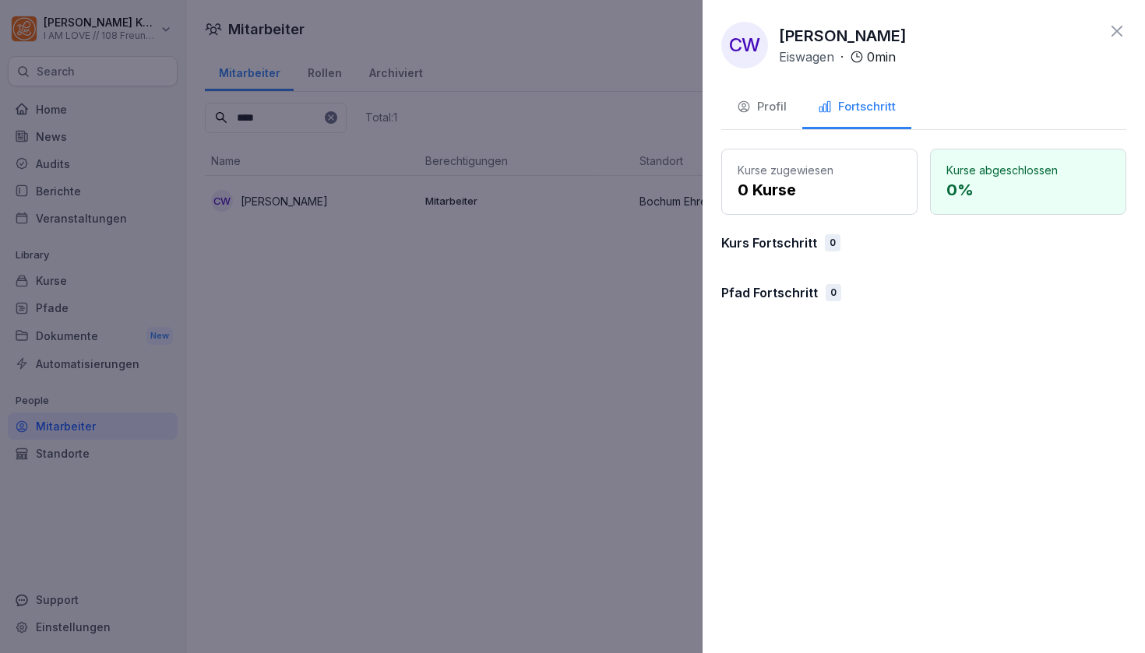
click at [744, 107] on icon "button" at bounding box center [743, 107] width 11 height 10
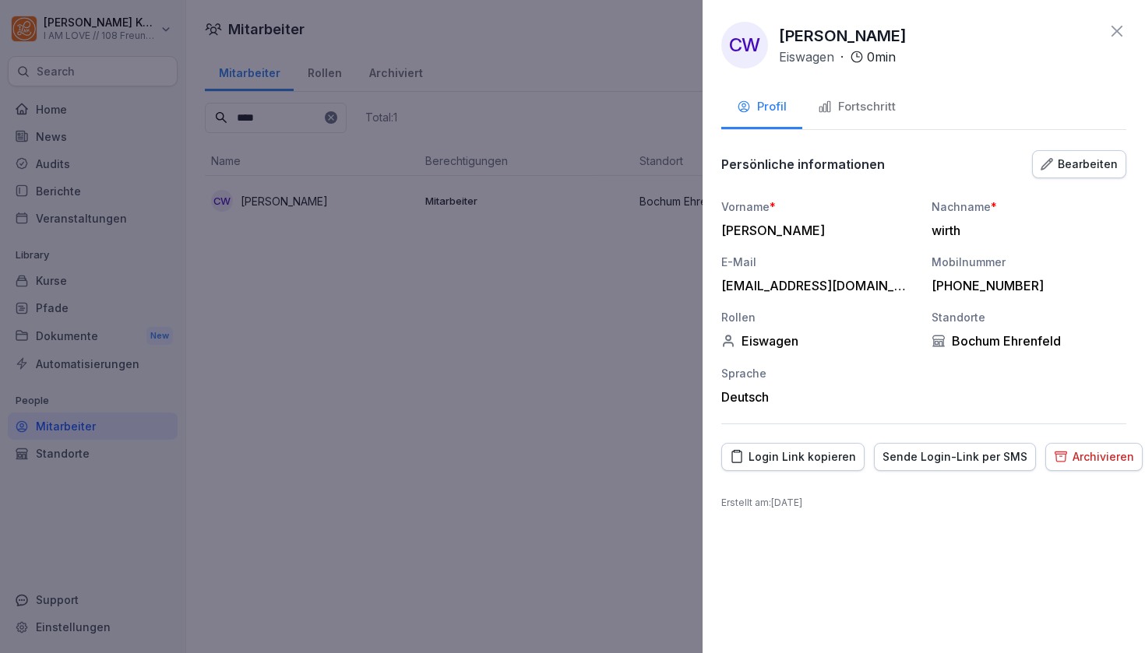
click at [770, 336] on div "Eiswagen" at bounding box center [818, 341] width 195 height 16
click at [1075, 159] on div "Bearbeiten" at bounding box center [1079, 164] width 77 height 17
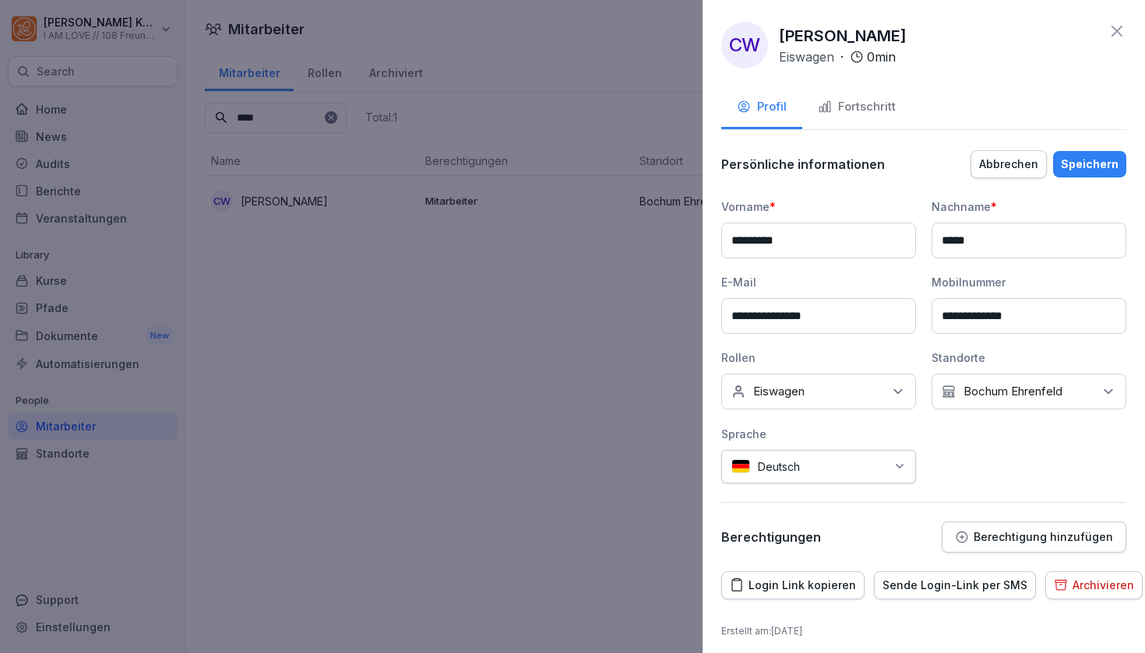
click at [895, 392] on icon at bounding box center [898, 392] width 16 height 16
click at [1079, 160] on div "Speichern" at bounding box center [1090, 164] width 58 height 17
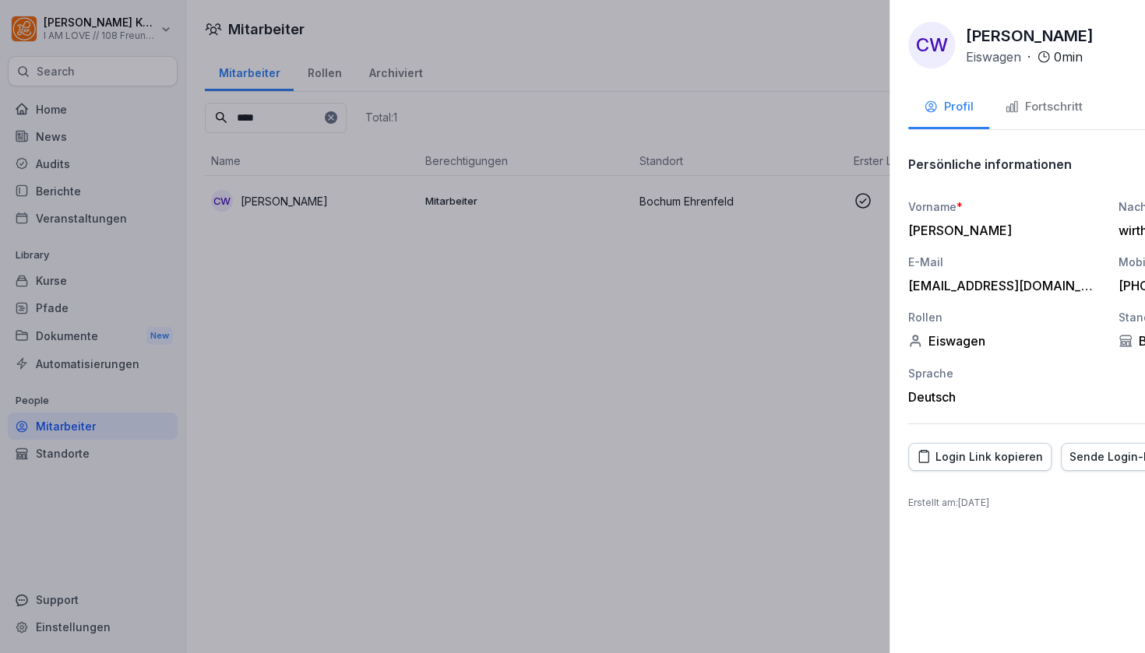
click at [174, 220] on div at bounding box center [572, 326] width 1145 height 653
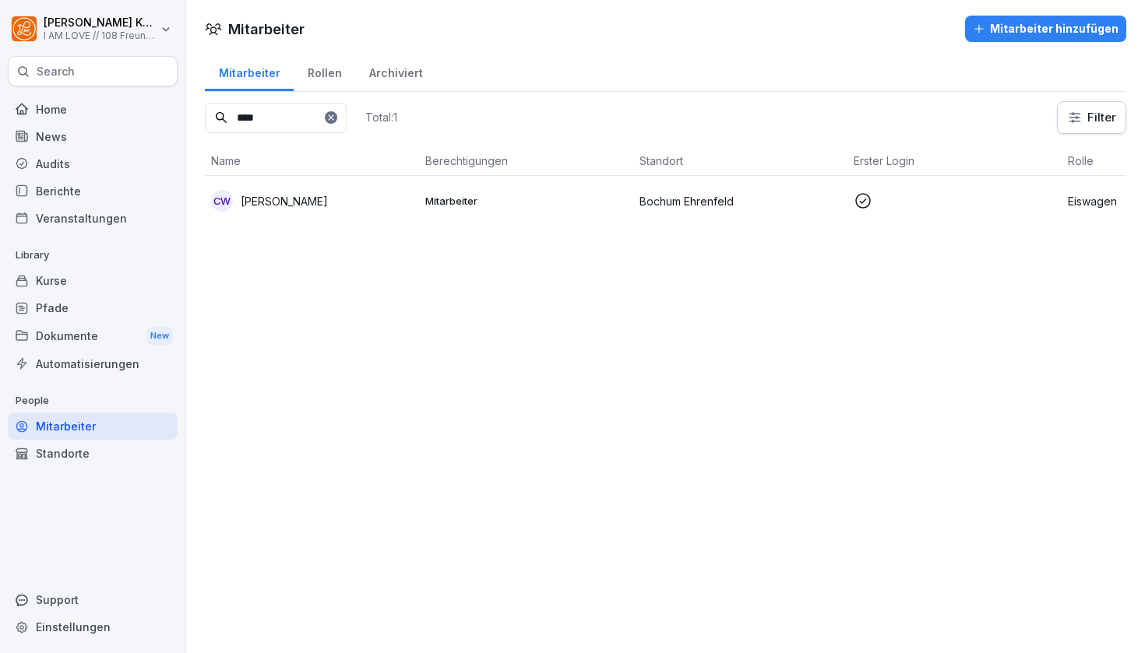
click at [74, 307] on div "Pfade" at bounding box center [93, 307] width 170 height 27
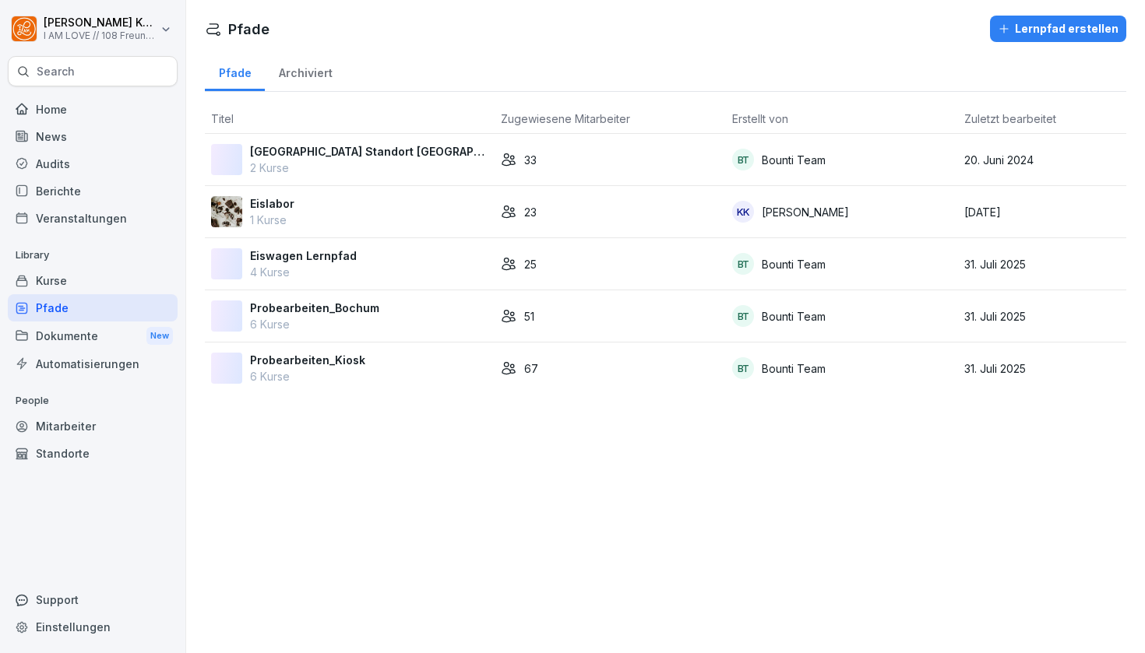
click at [336, 254] on p "Eiswagen Lernpfad" at bounding box center [303, 256] width 107 height 16
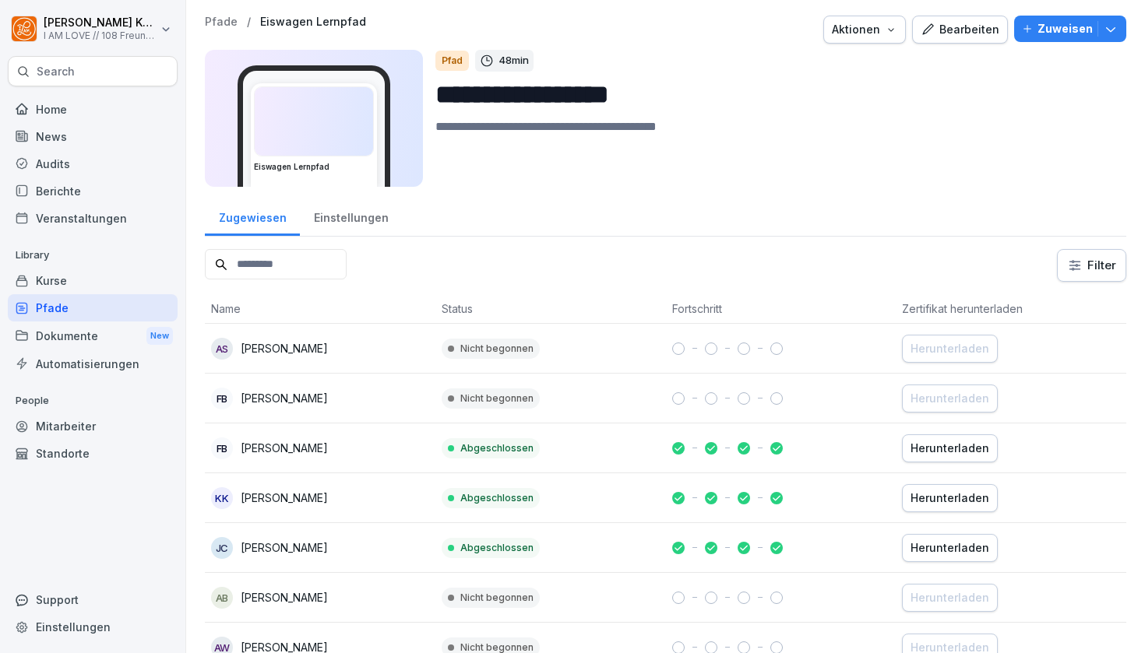
click at [1106, 23] on icon "button" at bounding box center [1111, 29] width 16 height 16
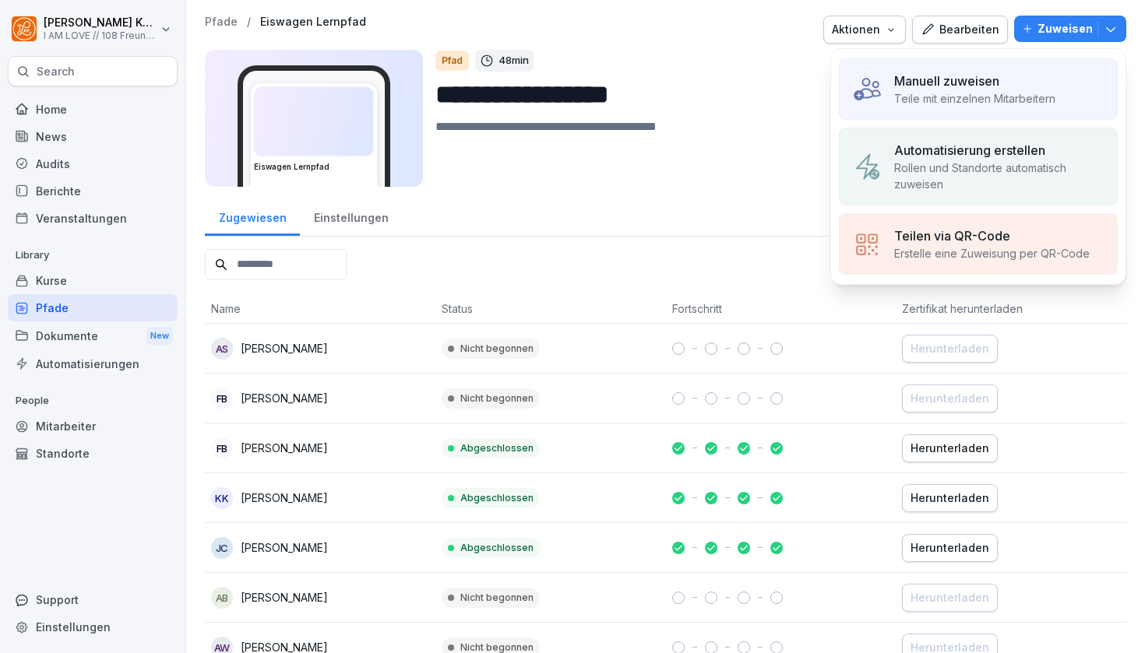
click at [1027, 157] on p "Automatisierung erstellen" at bounding box center [969, 150] width 151 height 19
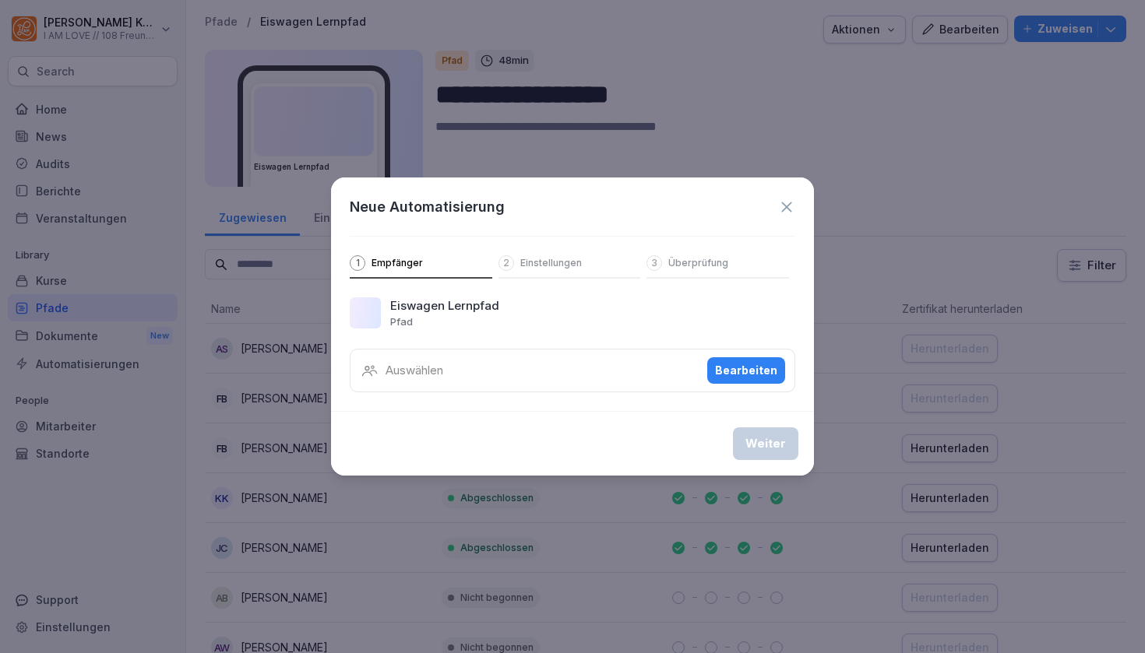
click at [692, 370] on div "Auswählen Bearbeiten" at bounding box center [573, 371] width 446 height 44
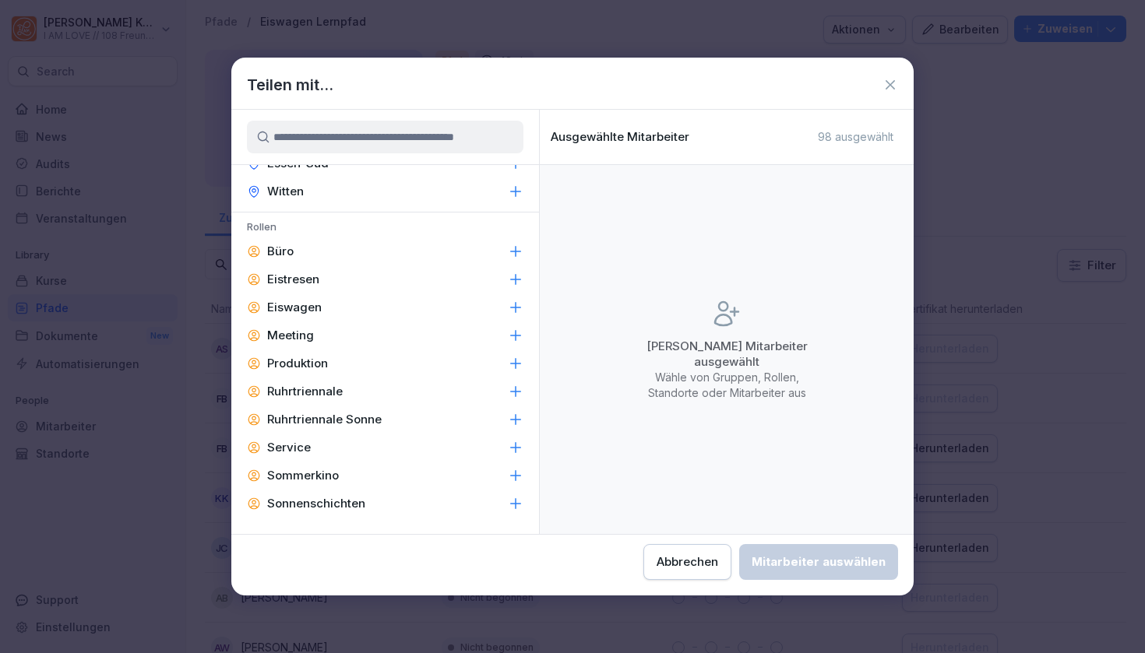
scroll to position [243, 0]
click at [328, 308] on div "Eiswagen" at bounding box center [385, 305] width 308 height 28
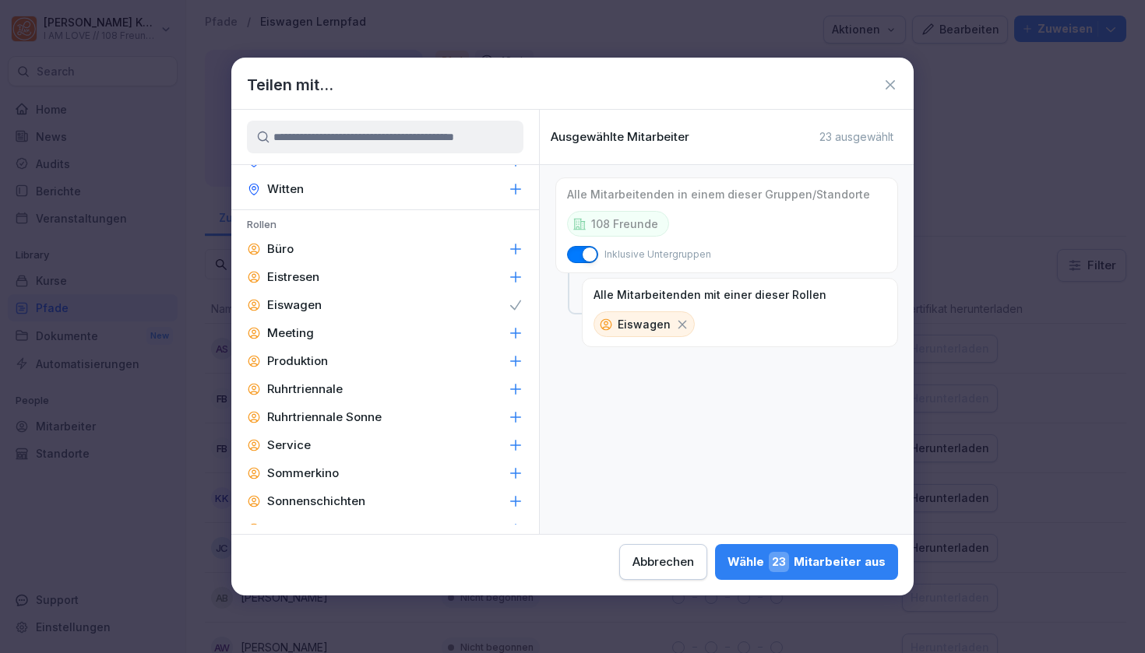
click at [769, 560] on span "23" at bounding box center [779, 562] width 20 height 20
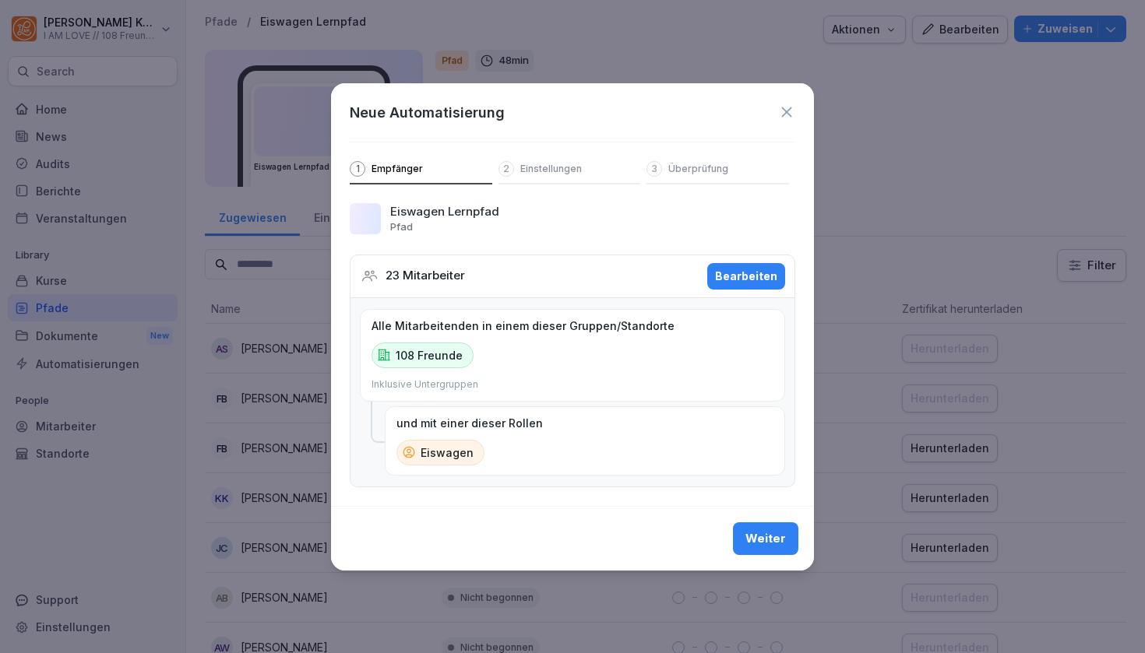
click at [738, 275] on div "Bearbeiten" at bounding box center [746, 276] width 62 height 17
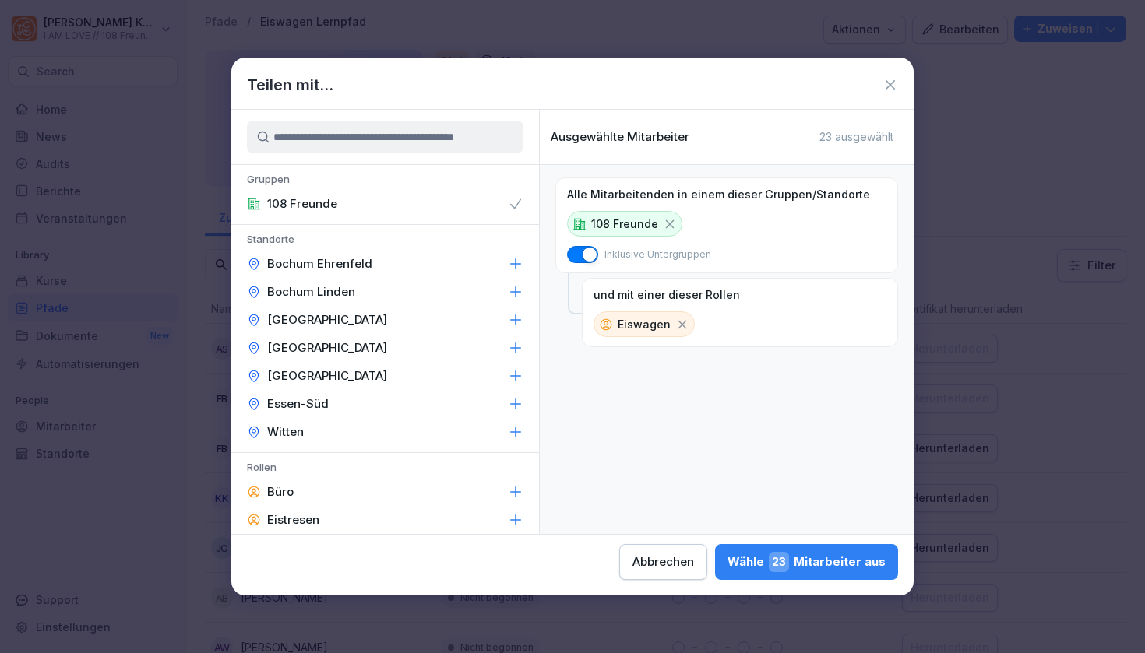
click at [516, 212] on div "108 Freunde" at bounding box center [385, 204] width 308 height 28
click at [769, 565] on span "23" at bounding box center [779, 562] width 20 height 20
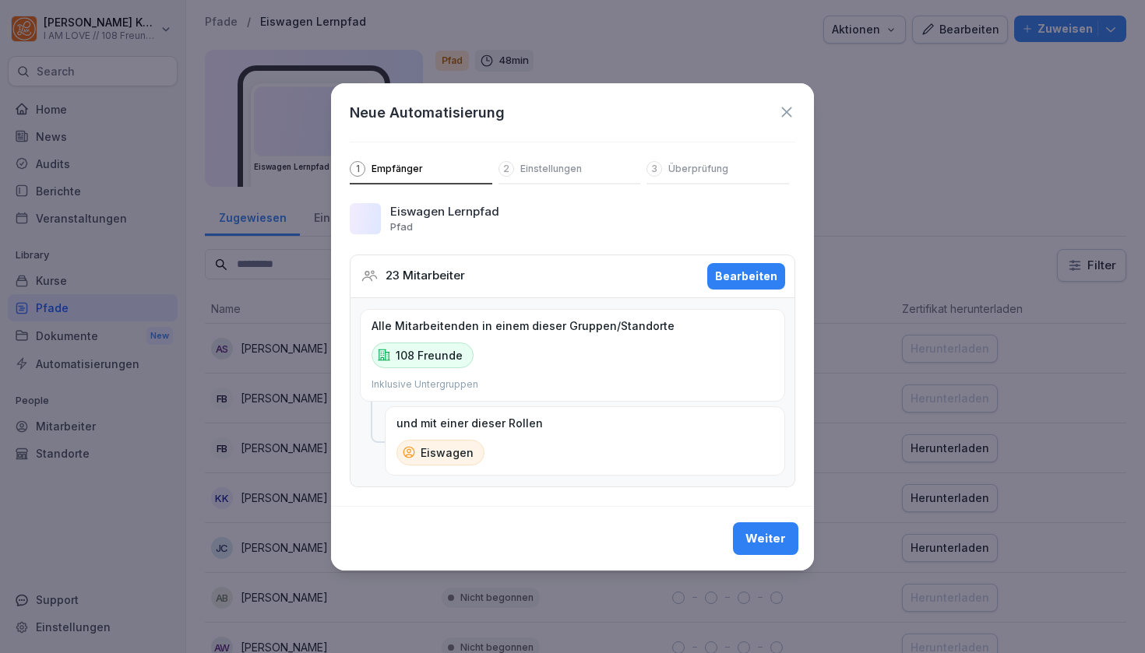
click at [455, 358] on p "108 Freunde" at bounding box center [429, 355] width 67 height 16
click at [736, 275] on div "Bearbeiten" at bounding box center [746, 276] width 62 height 17
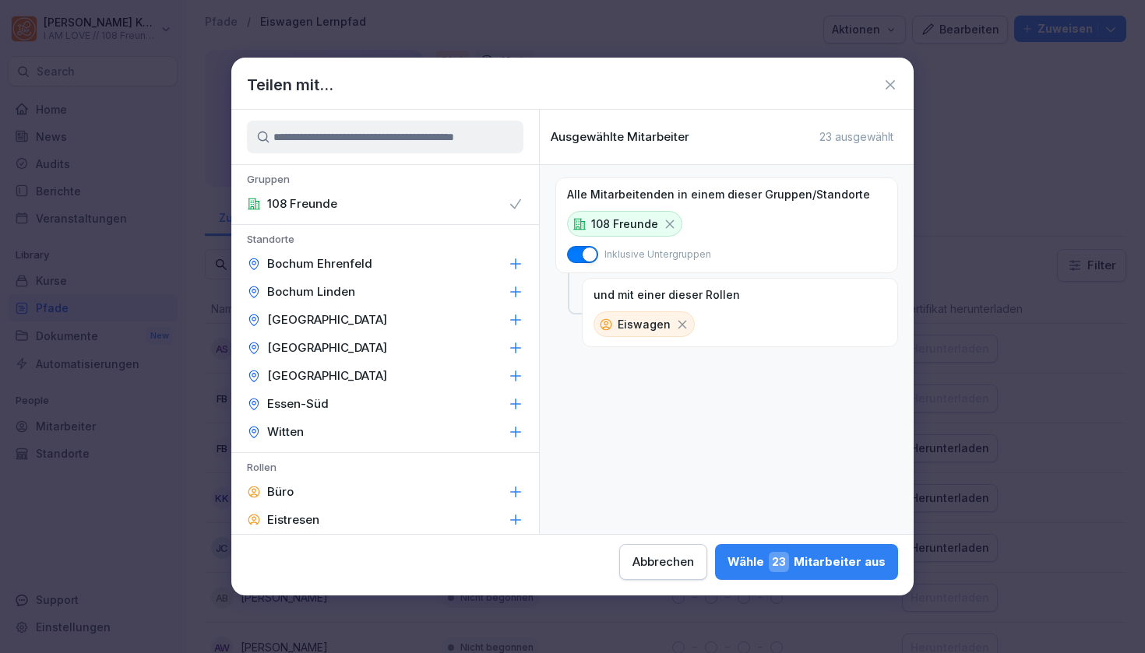
click at [262, 201] on div "108 Freunde" at bounding box center [292, 204] width 90 height 16
click at [591, 249] on span "button" at bounding box center [590, 255] width 16 height 16
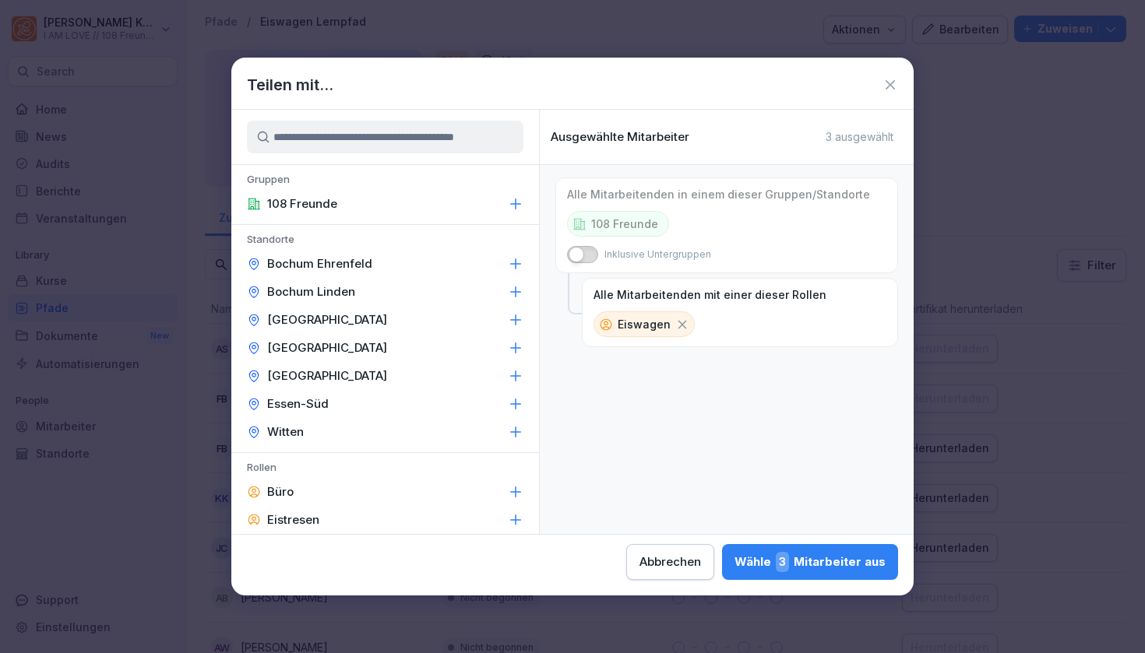
click at [572, 252] on span "button" at bounding box center [577, 255] width 16 height 16
click at [727, 556] on div "Wähle 23 Mitarbeiter aus" at bounding box center [806, 562] width 158 height 20
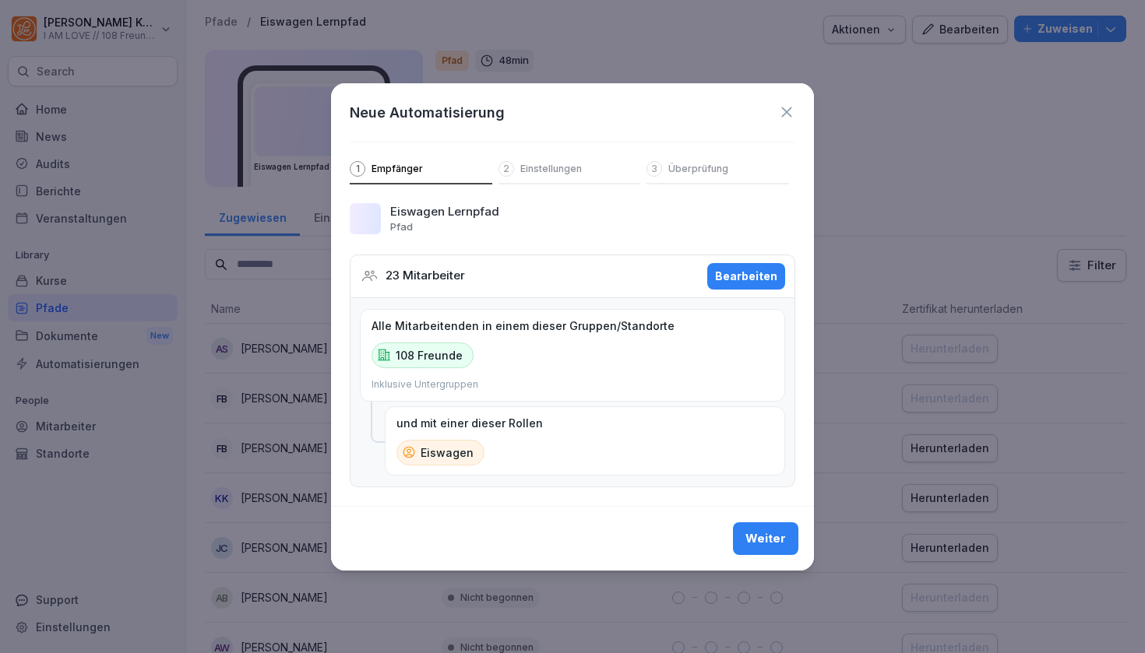
click at [772, 534] on div "Weiter" at bounding box center [765, 538] width 41 height 17
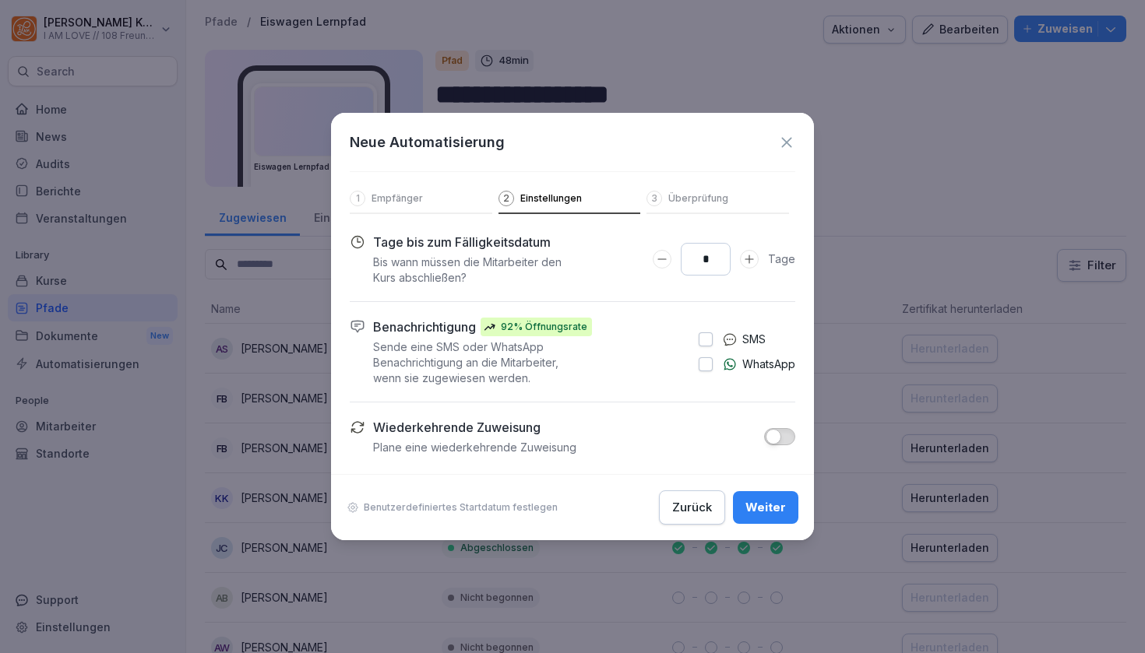
click at [707, 368] on button "button" at bounding box center [706, 365] width 14 height 14
click at [766, 498] on button "Weiter" at bounding box center [765, 507] width 65 height 33
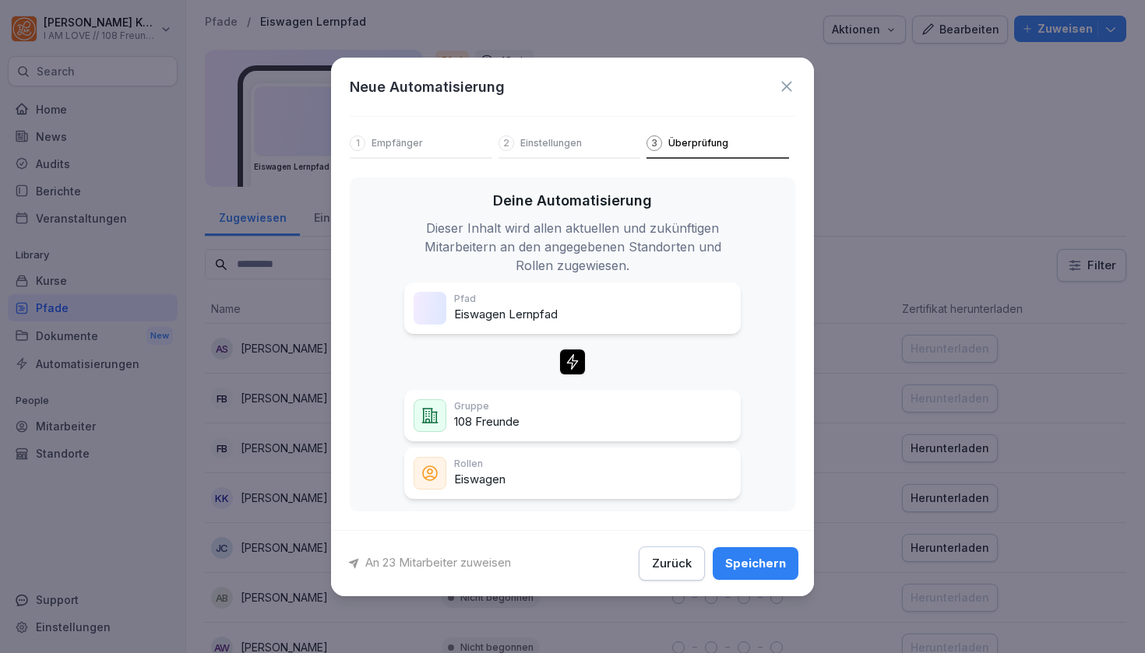
click at [760, 549] on button "Speichern" at bounding box center [756, 564] width 86 height 33
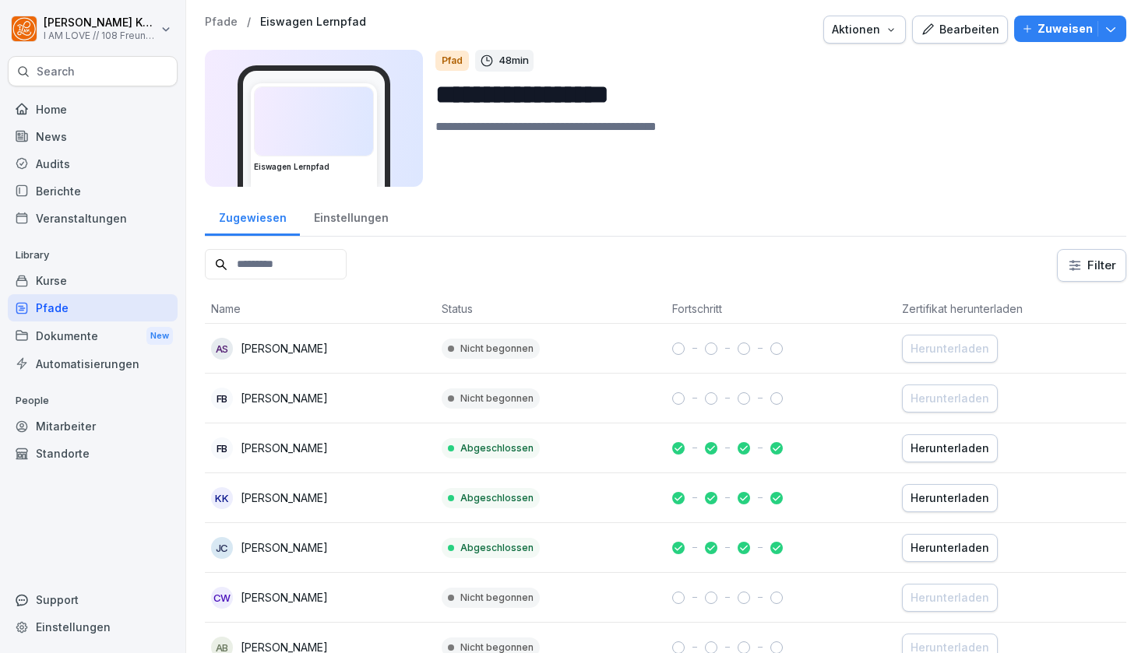
scroll to position [0, 0]
click at [84, 119] on div "Home" at bounding box center [93, 109] width 170 height 27
